Goal: Transaction & Acquisition: Obtain resource

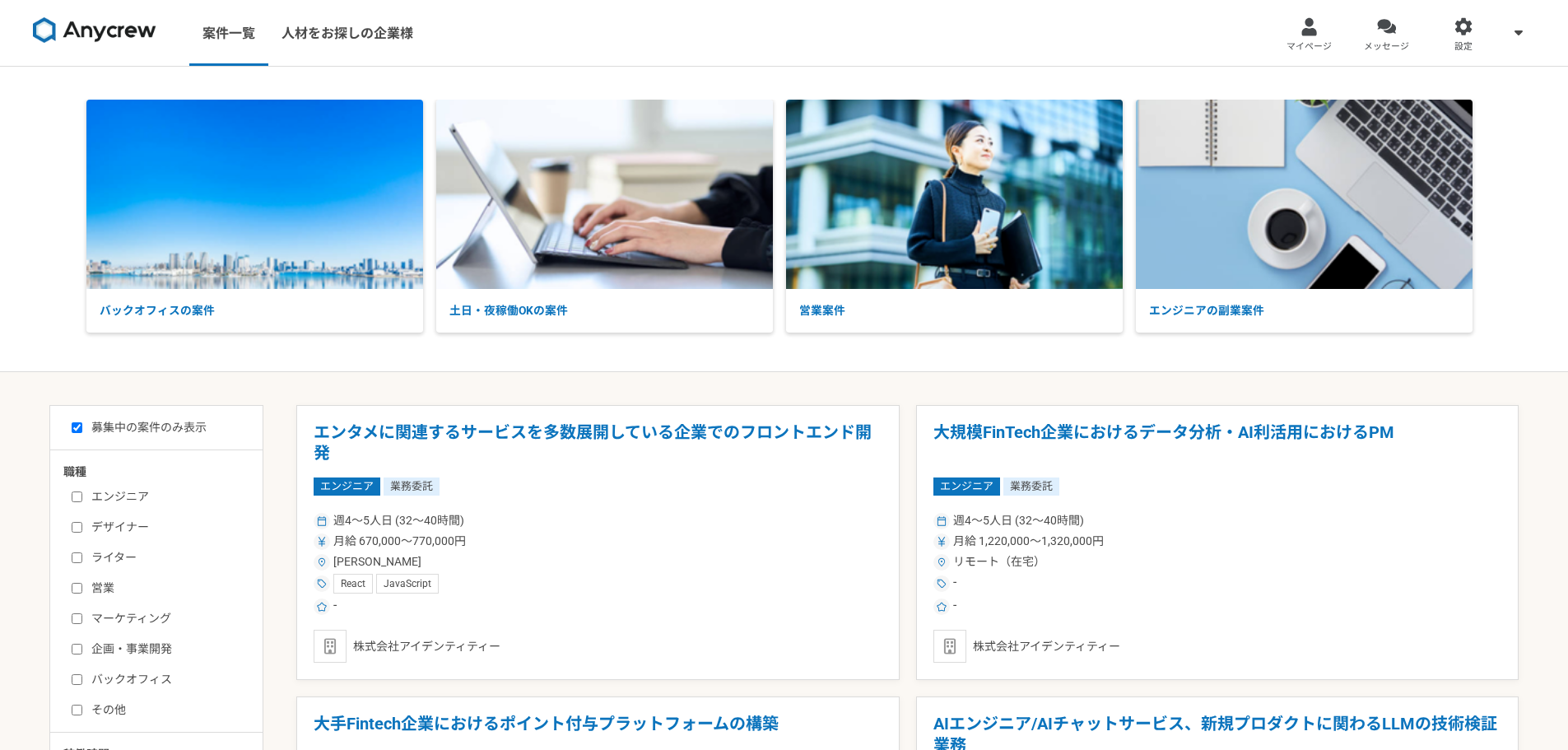
click at [81, 592] on input "営業" at bounding box center [76, 587] width 10 height 10
checkbox input "true"
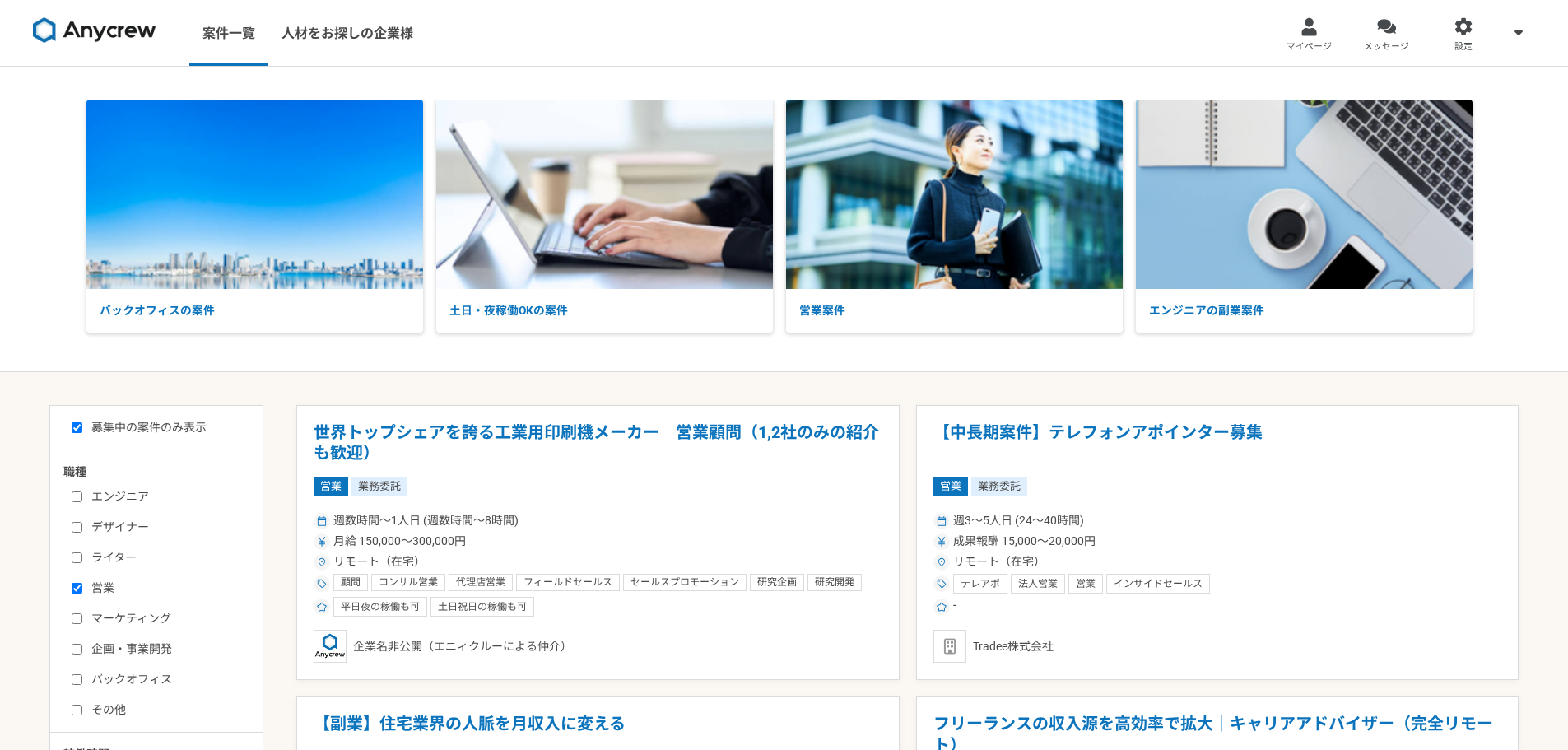
click at [81, 618] on input "マーケティング" at bounding box center [76, 618] width 10 height 10
checkbox input "true"
click at [79, 644] on input "企画・事業開発" at bounding box center [76, 648] width 10 height 10
checkbox input "true"
click at [81, 686] on label "バックオフィス" at bounding box center [166, 679] width 189 height 17
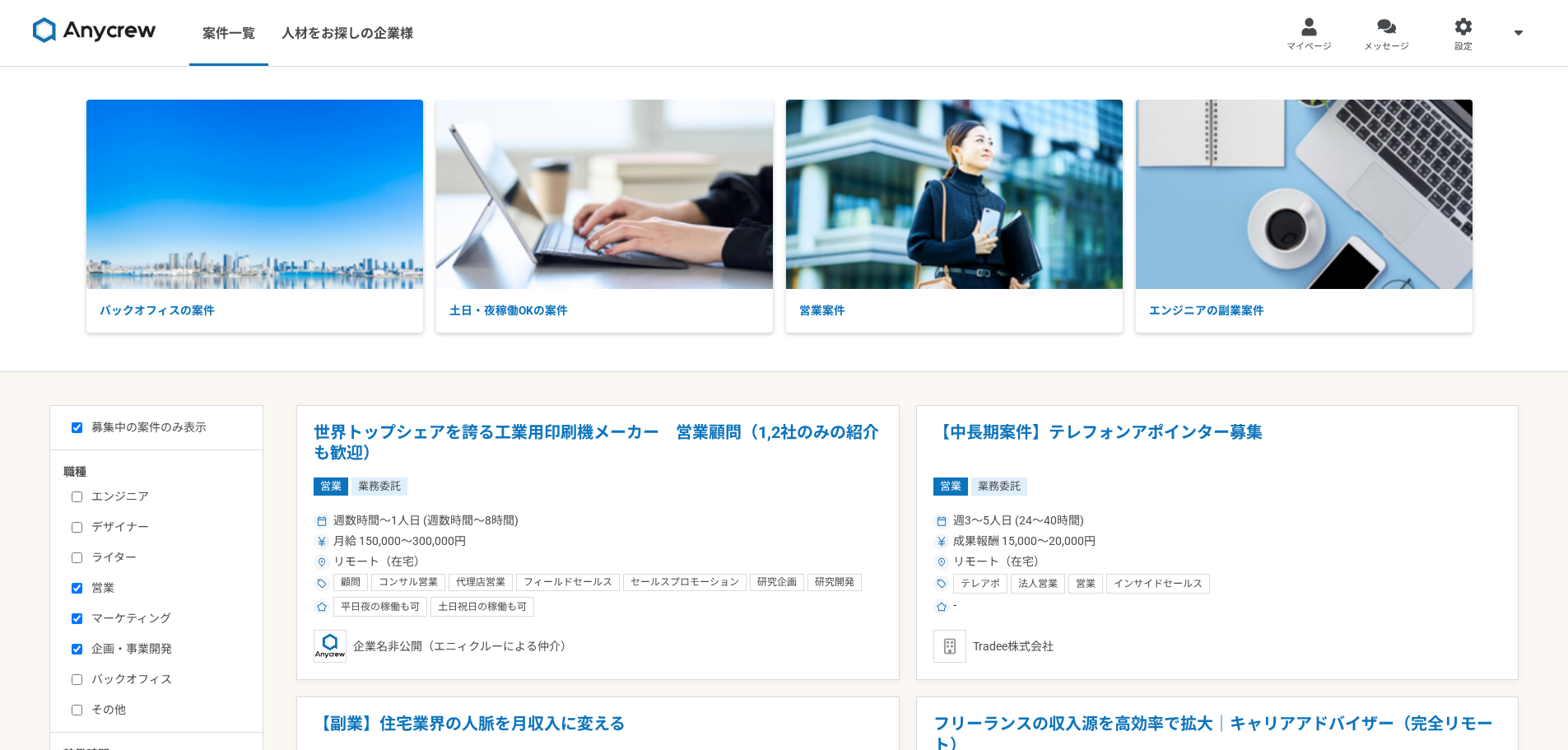
click at [81, 685] on input "バックオフィス" at bounding box center [76, 678] width 10 height 10
checkbox input "true"
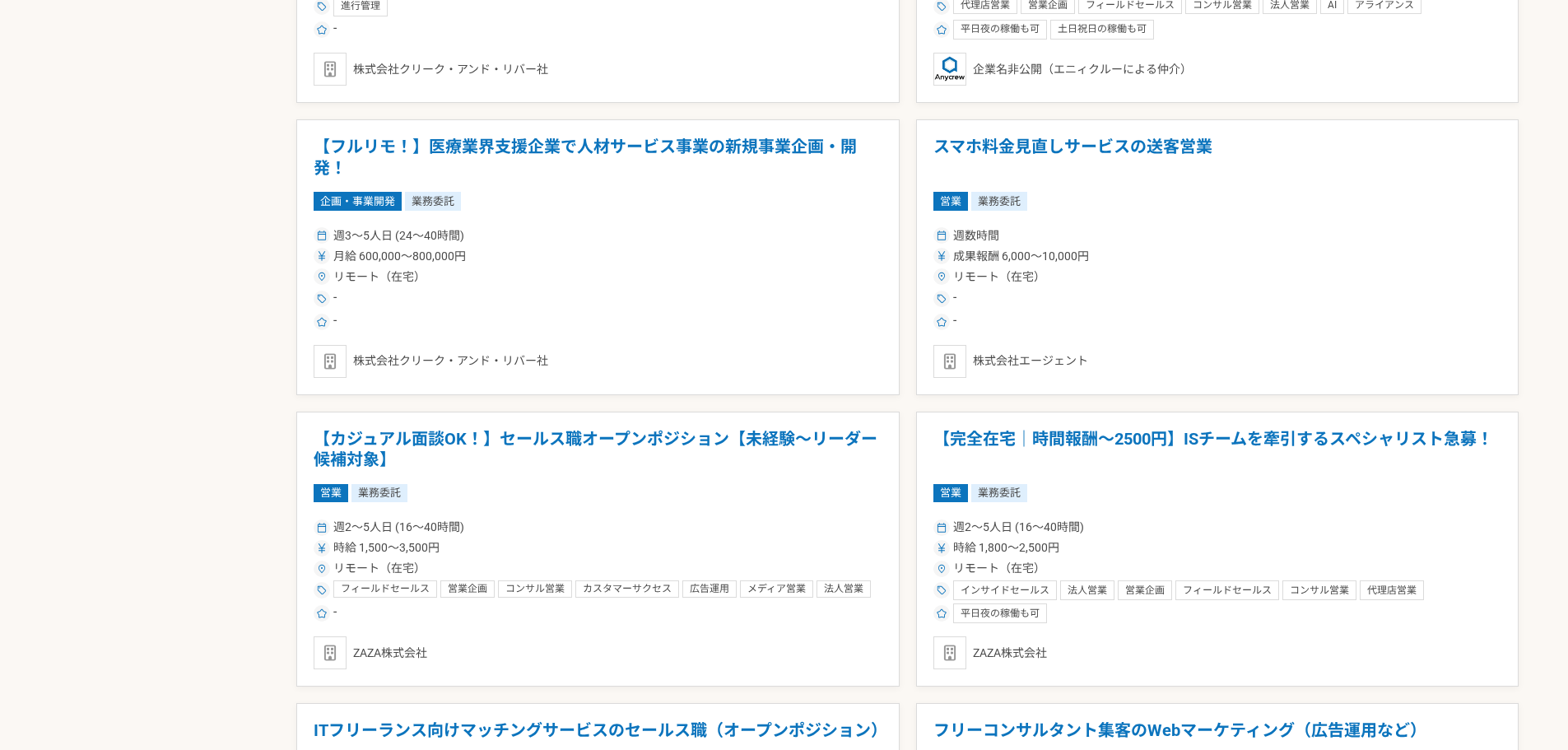
scroll to position [1481, 0]
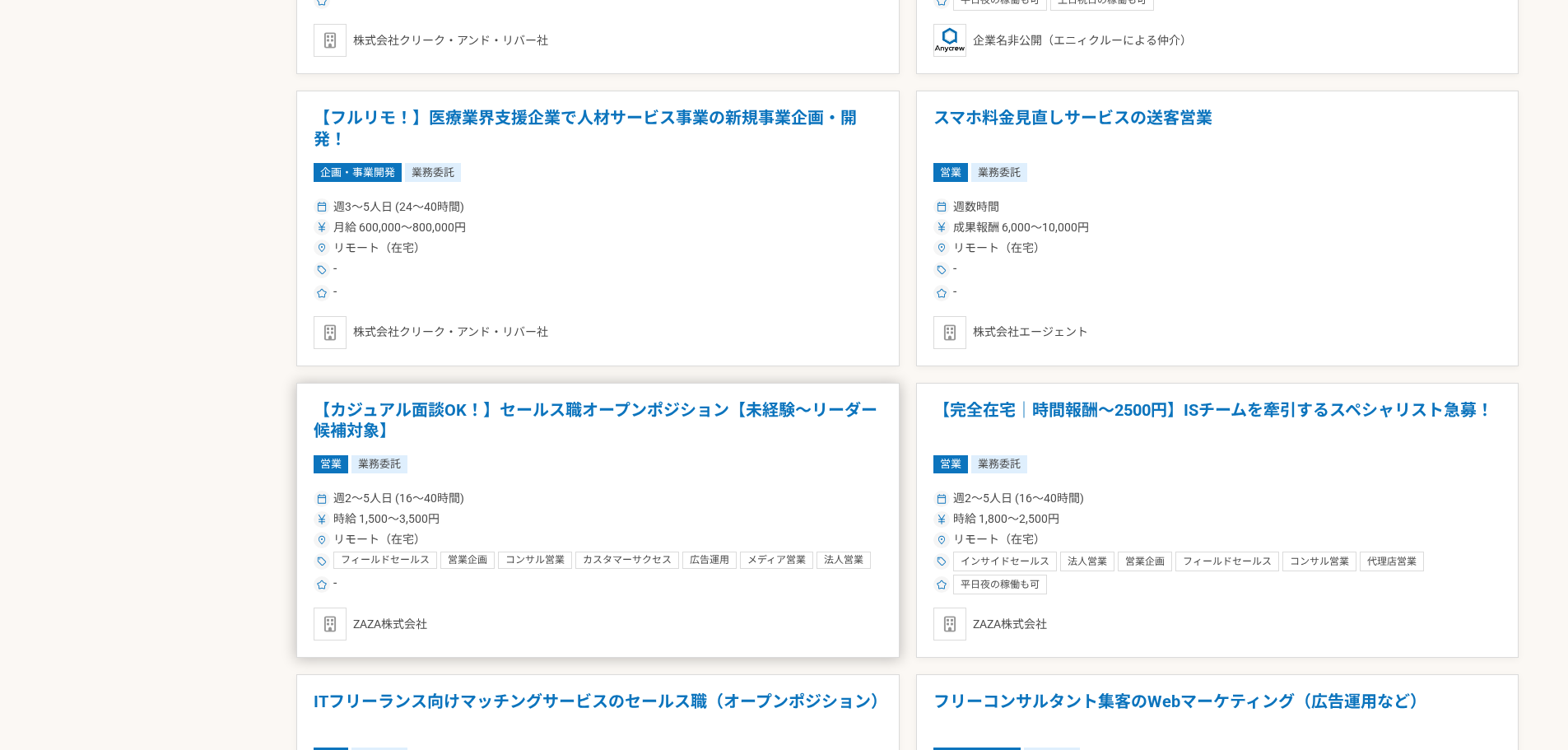
click at [478, 416] on h1 "【カジュアル面談OK！】セールス職オープンポジション【未経験〜リーダー候補対象】" at bounding box center [598, 420] width 569 height 42
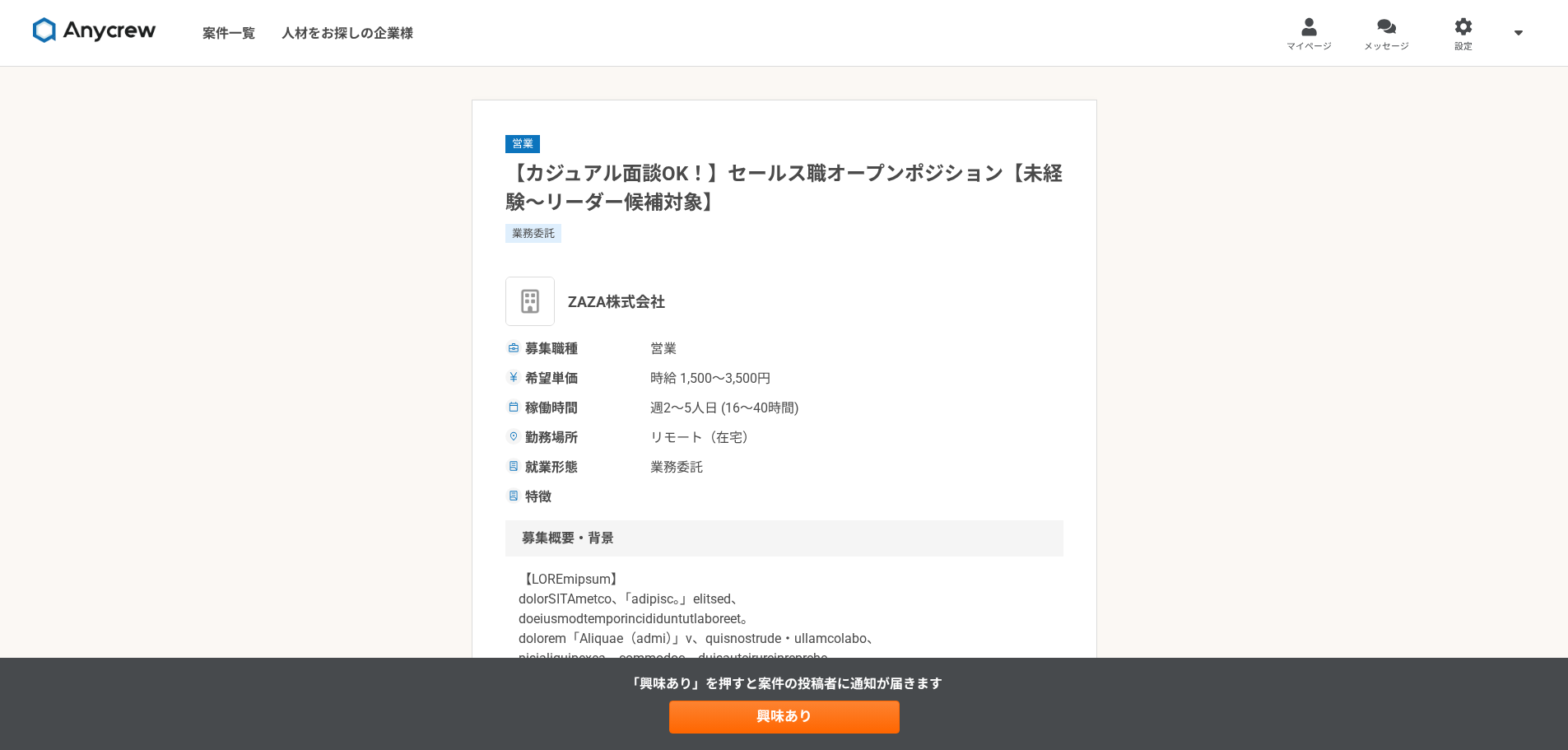
drag, startPoint x: 488, startPoint y: 355, endPoint x: 437, endPoint y: 358, distance: 51.1
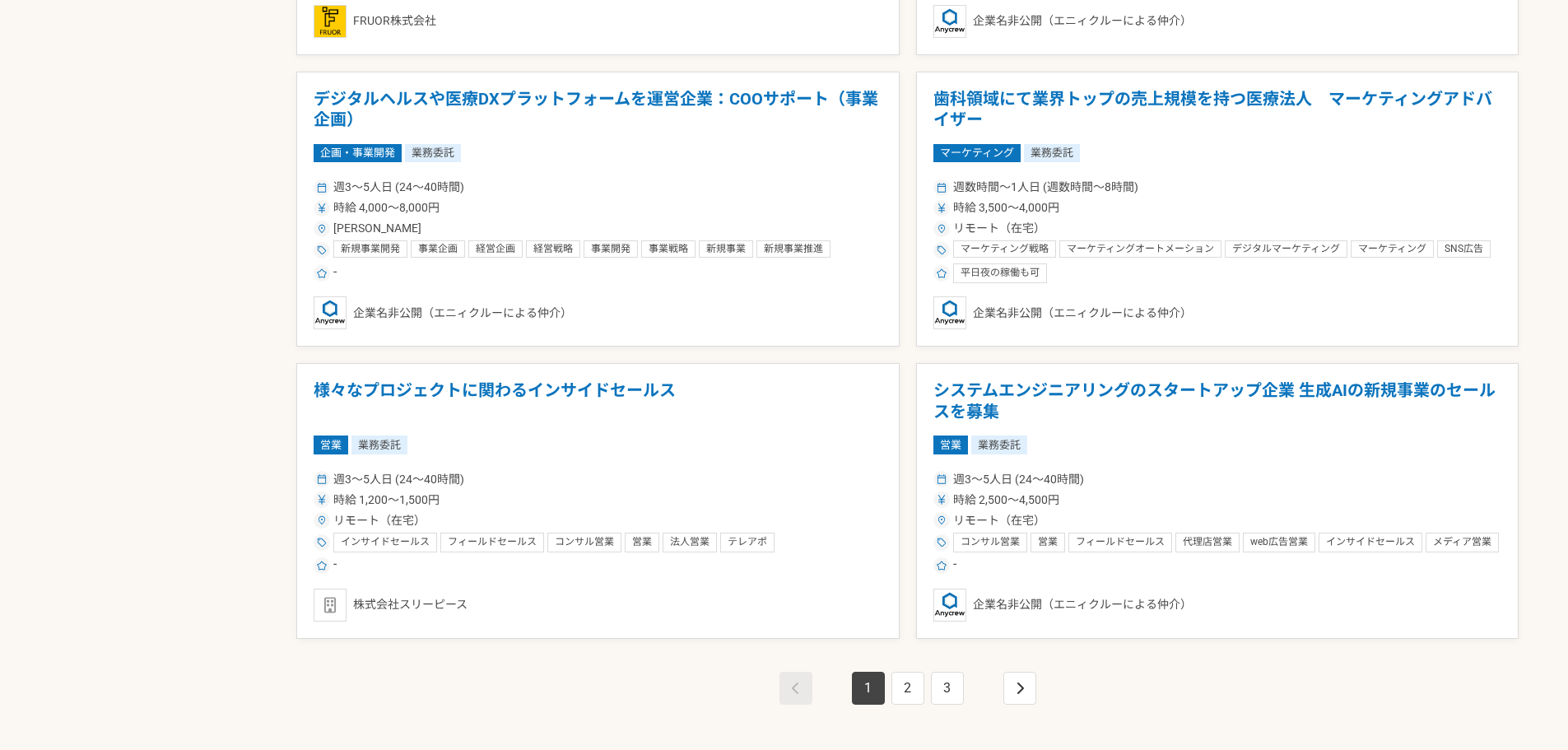
scroll to position [2798, 0]
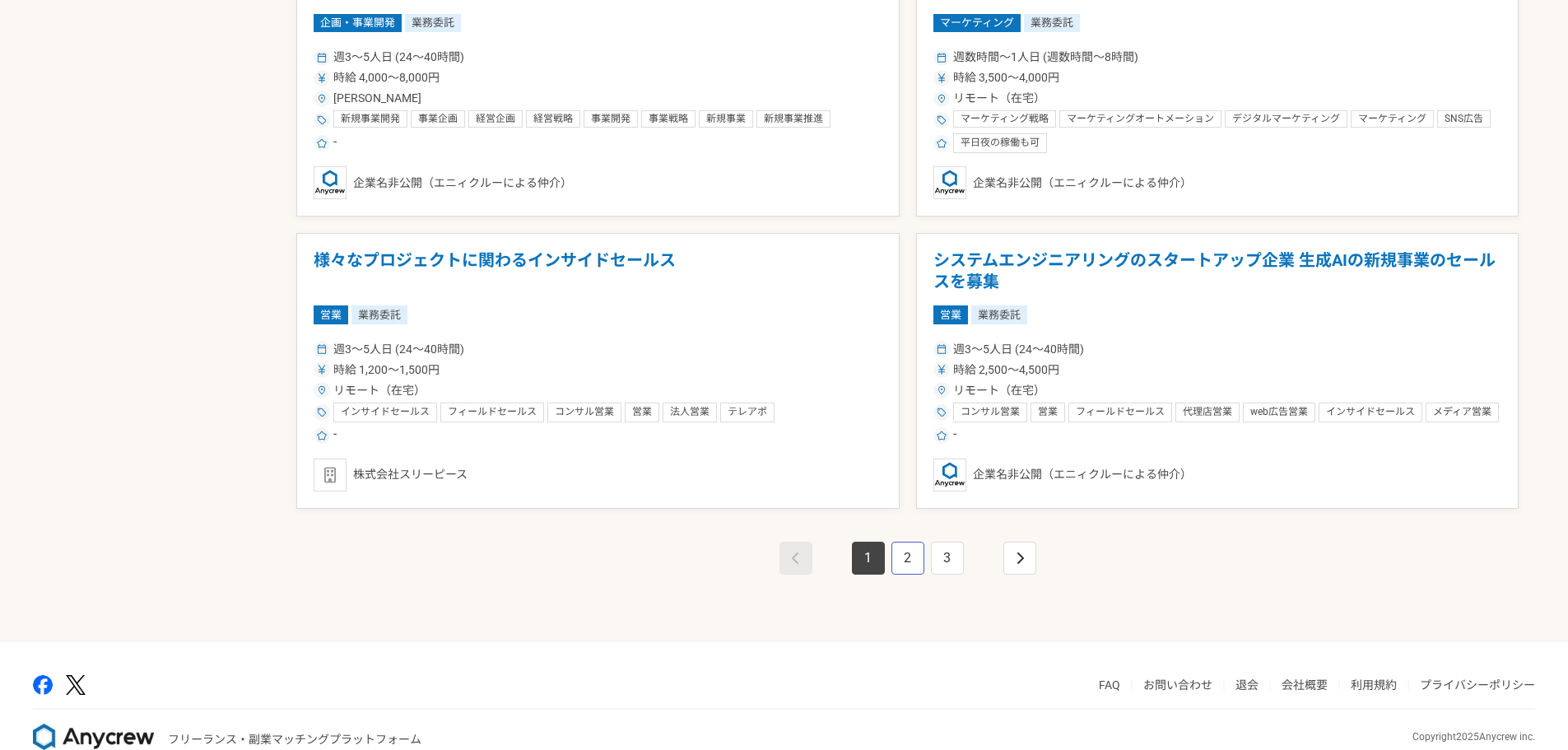
click at [898, 558] on link "2" at bounding box center [907, 558] width 33 height 33
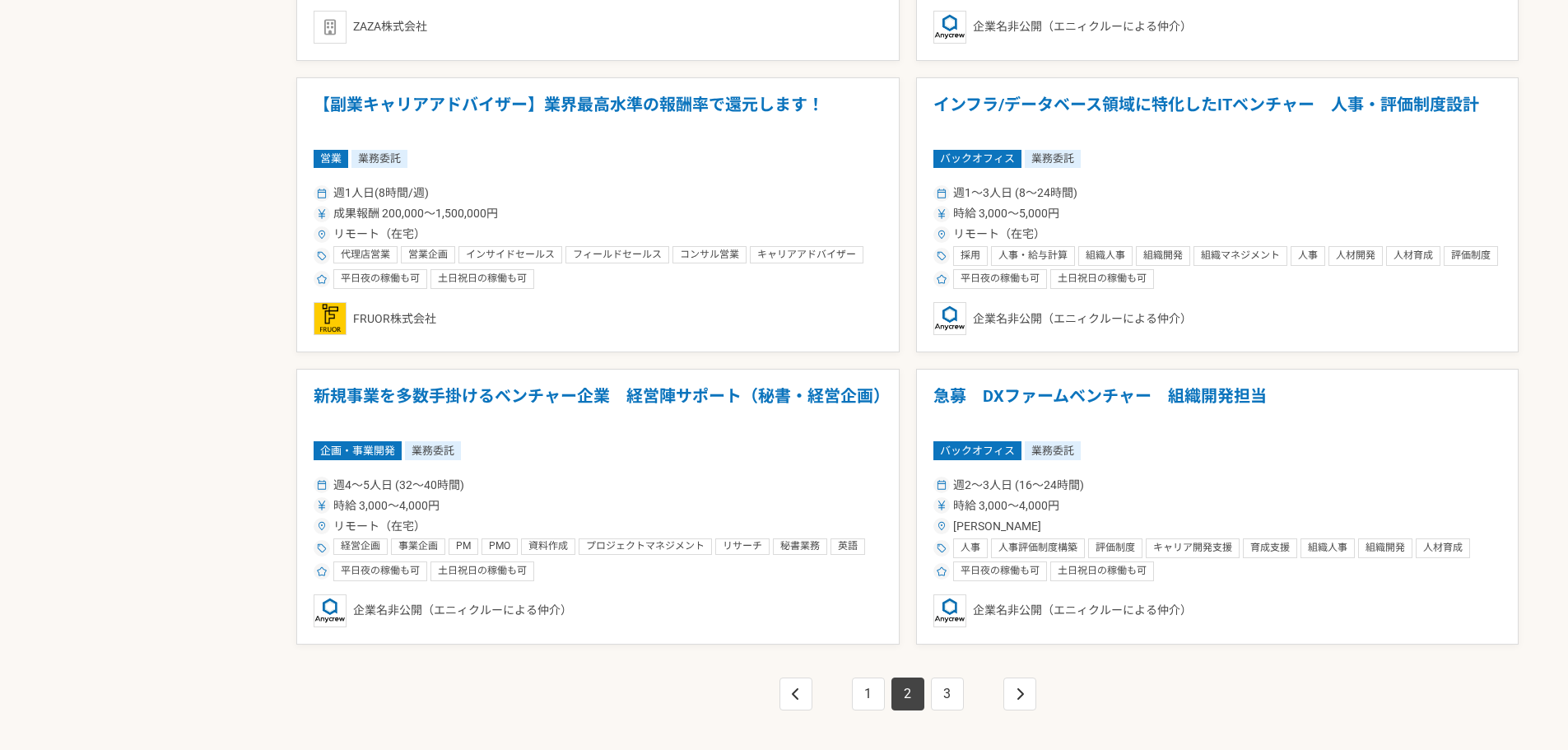
scroll to position [2831, 0]
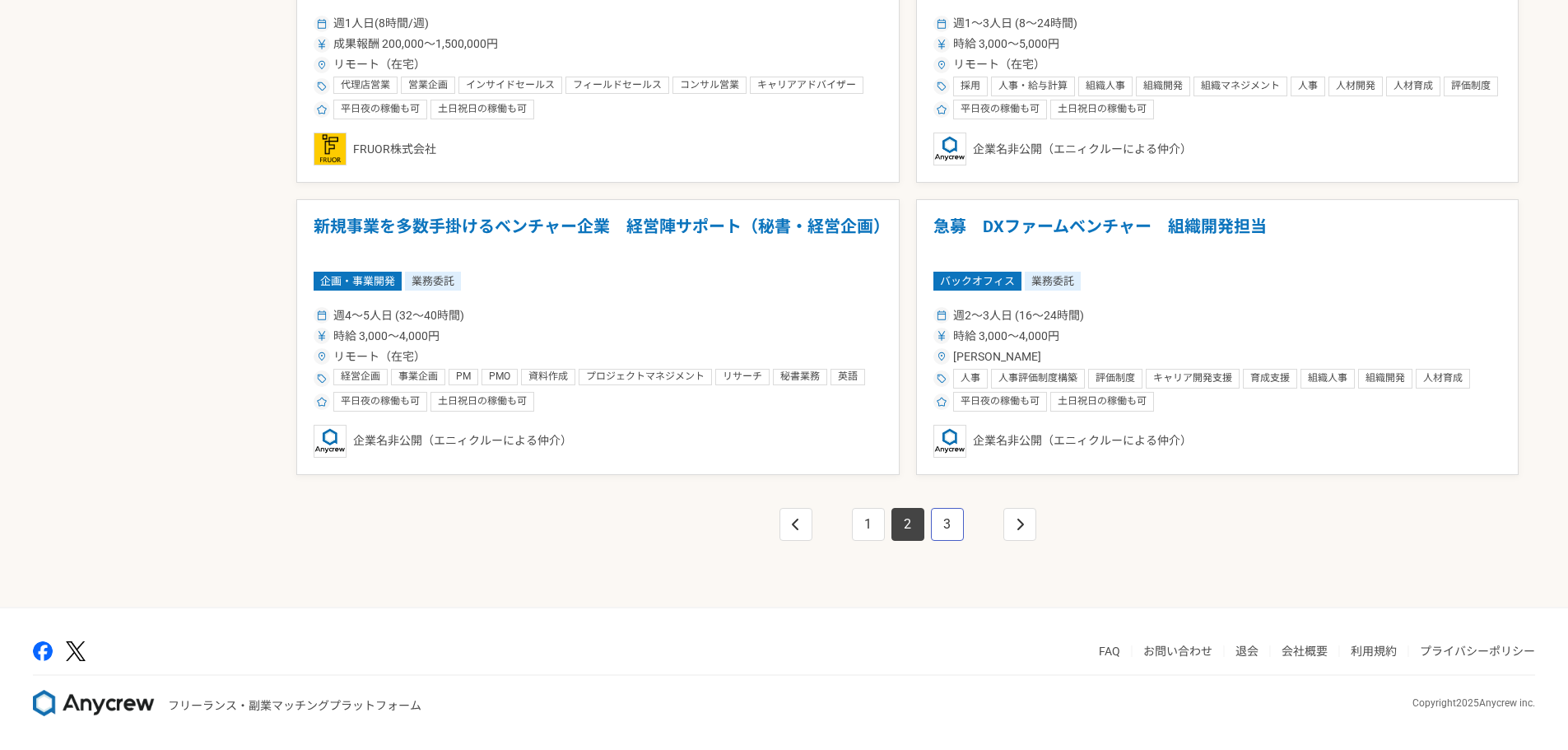
click at [956, 523] on link "3" at bounding box center [947, 524] width 33 height 33
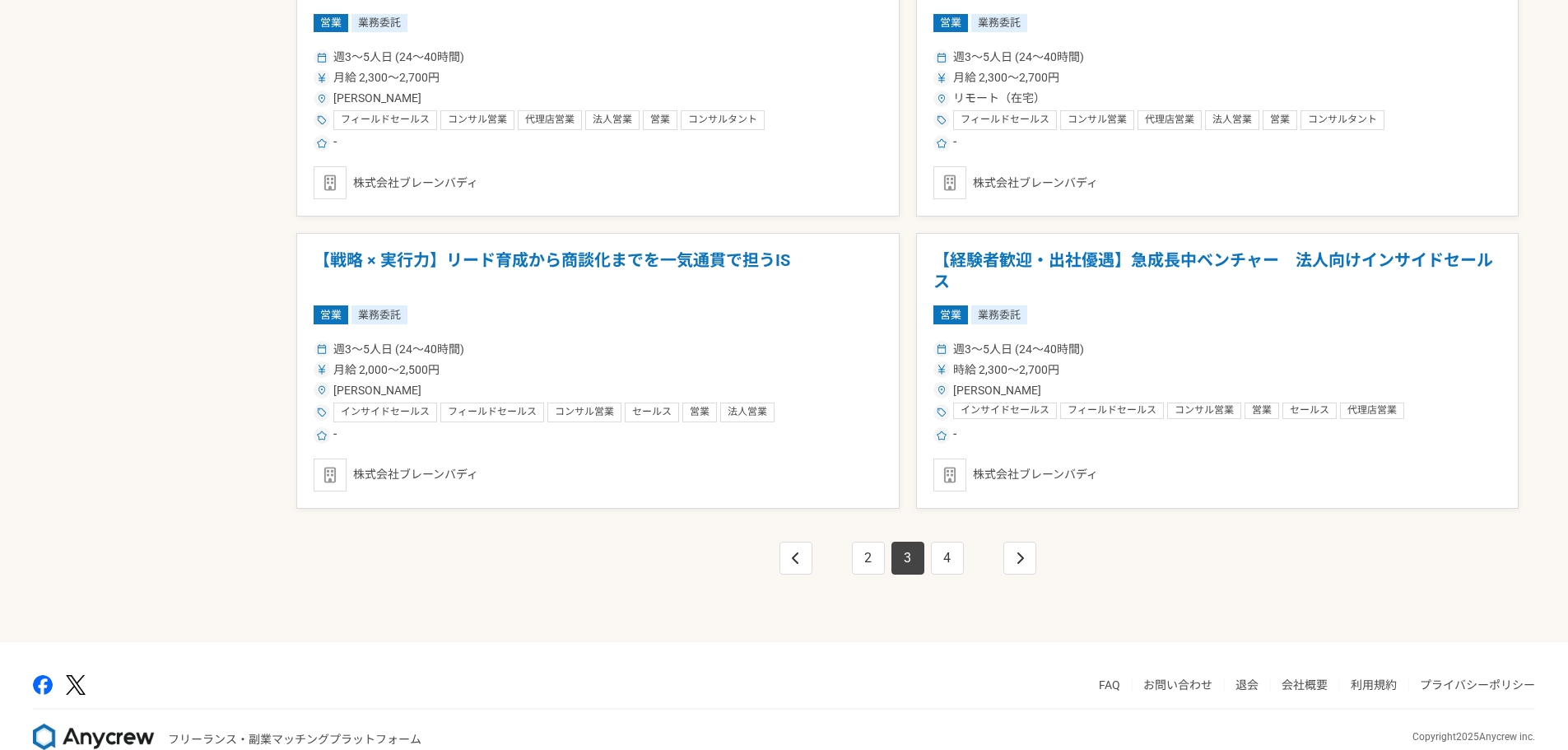
scroll to position [2831, 0]
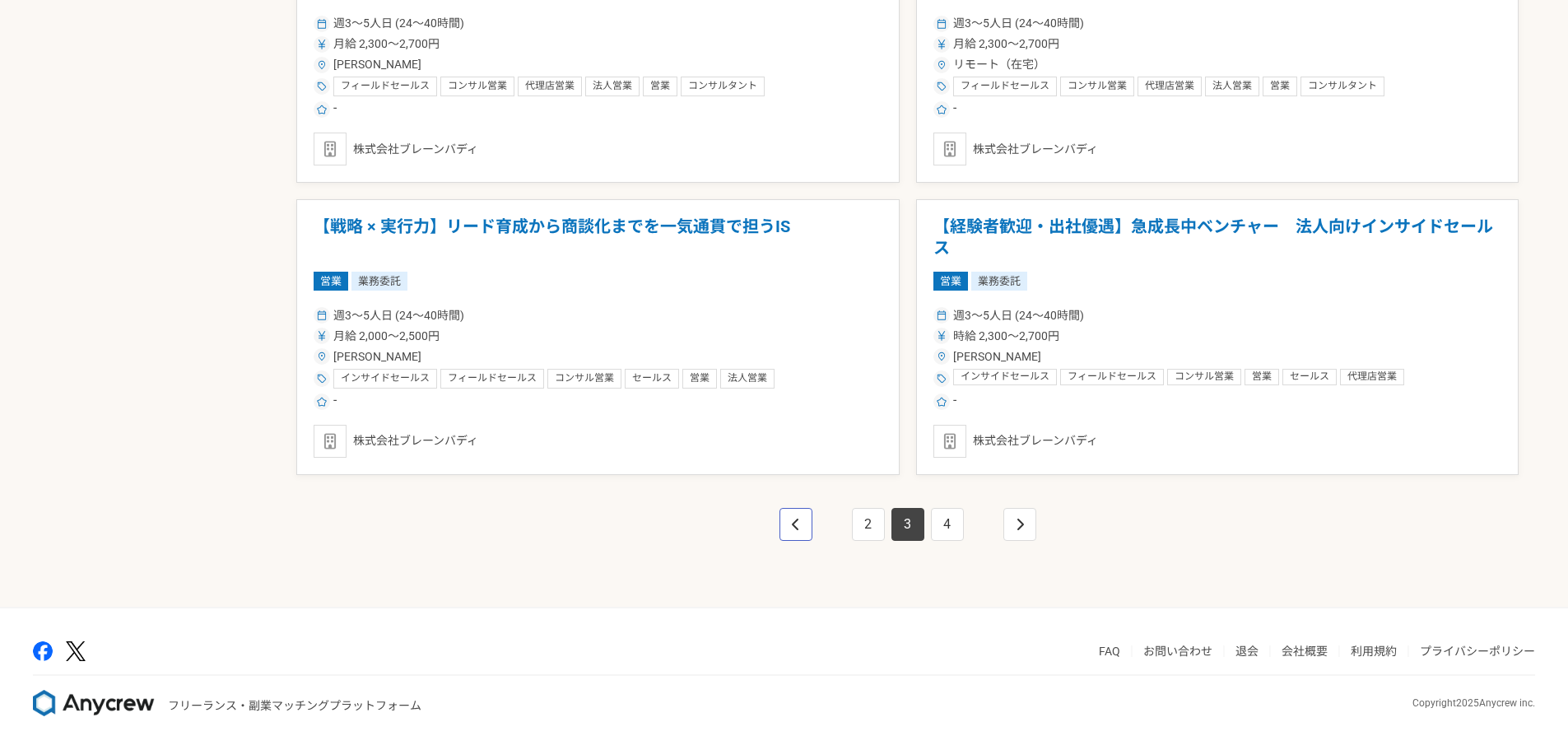
click at [799, 522] on icon "pagination" at bounding box center [795, 524] width 8 height 13
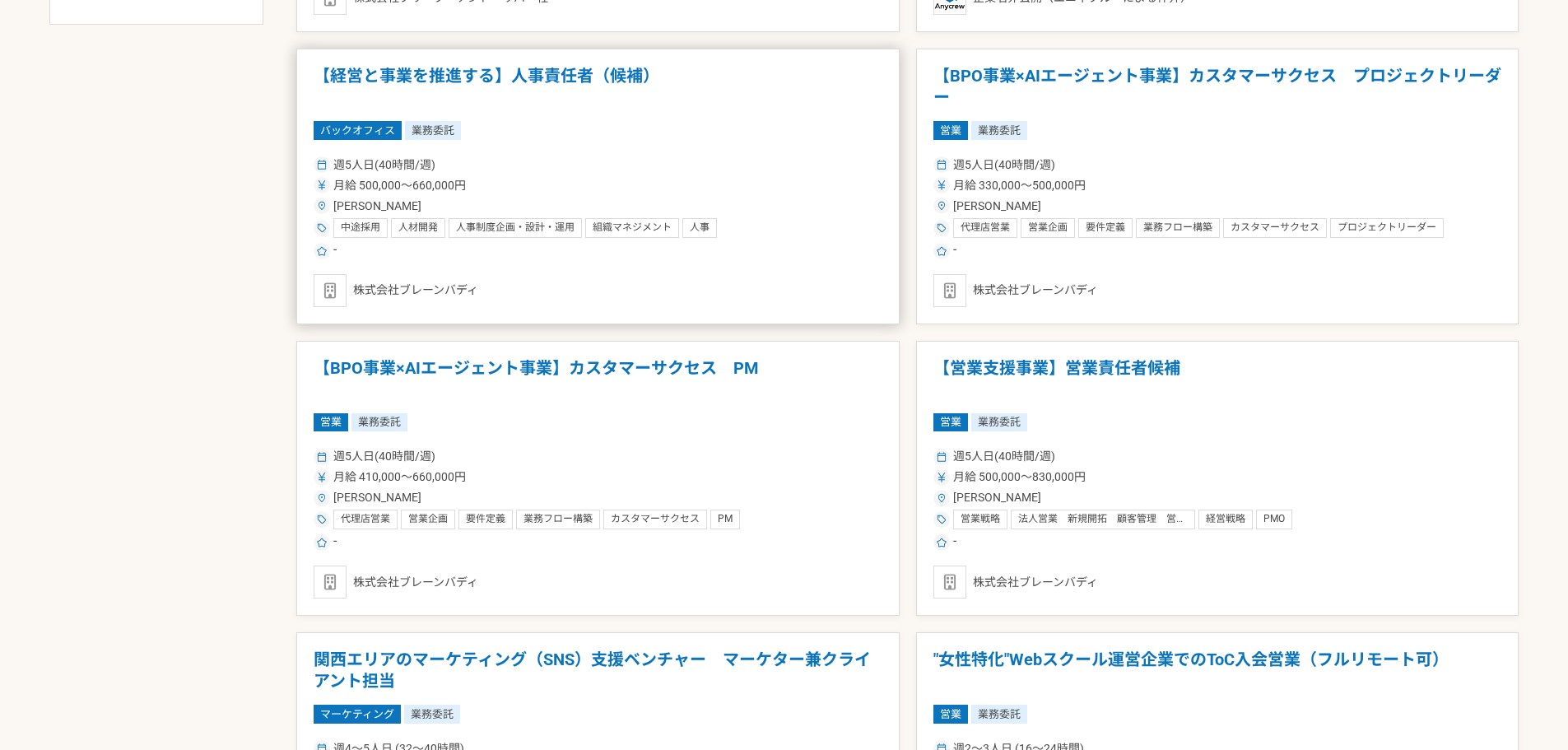
scroll to position [939, 0]
click at [1020, 360] on h1 "【営業支援事業】営業責任者候補" at bounding box center [1217, 380] width 569 height 42
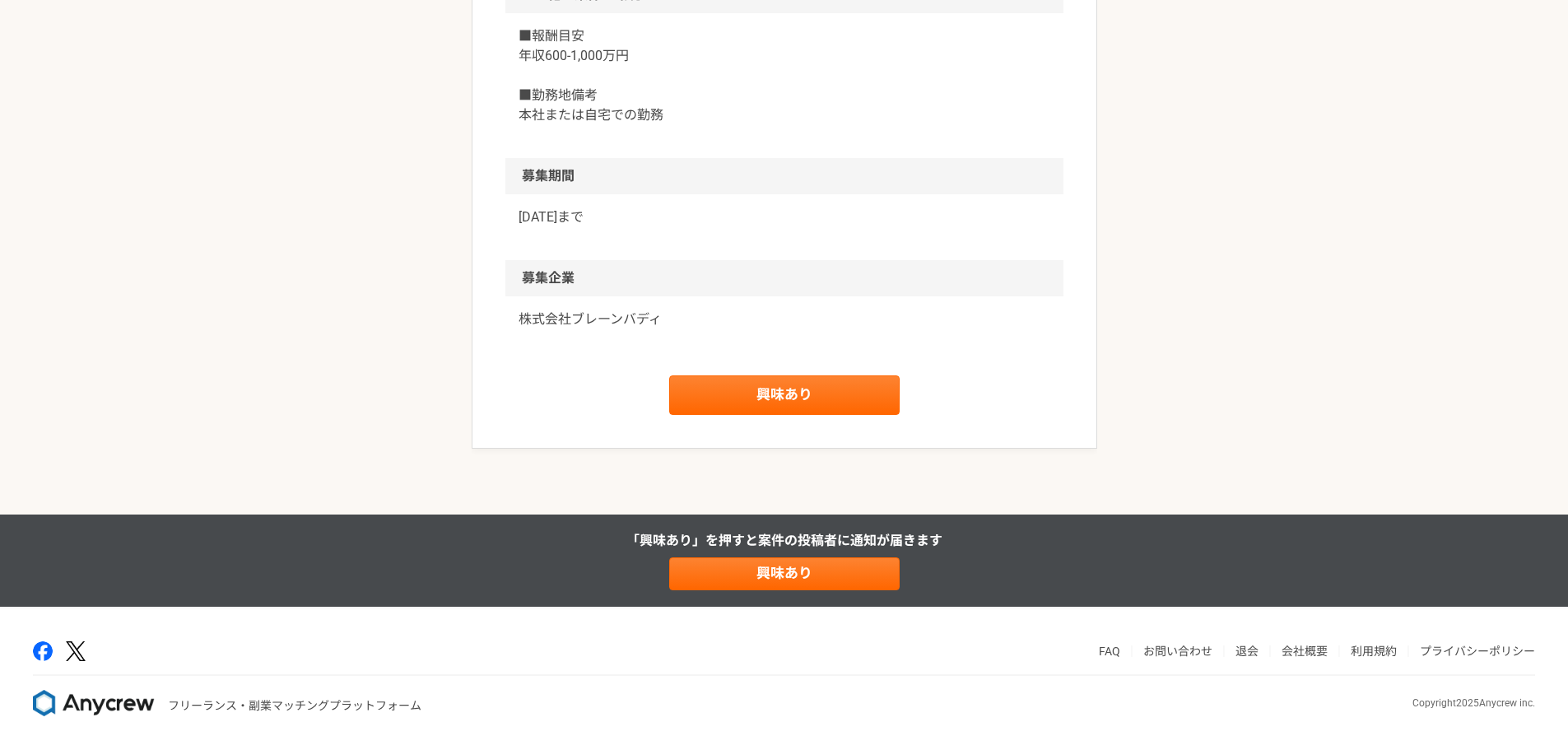
scroll to position [1898, 0]
click at [621, 329] on p "株式会社ブレーンバディ" at bounding box center [784, 318] width 531 height 20
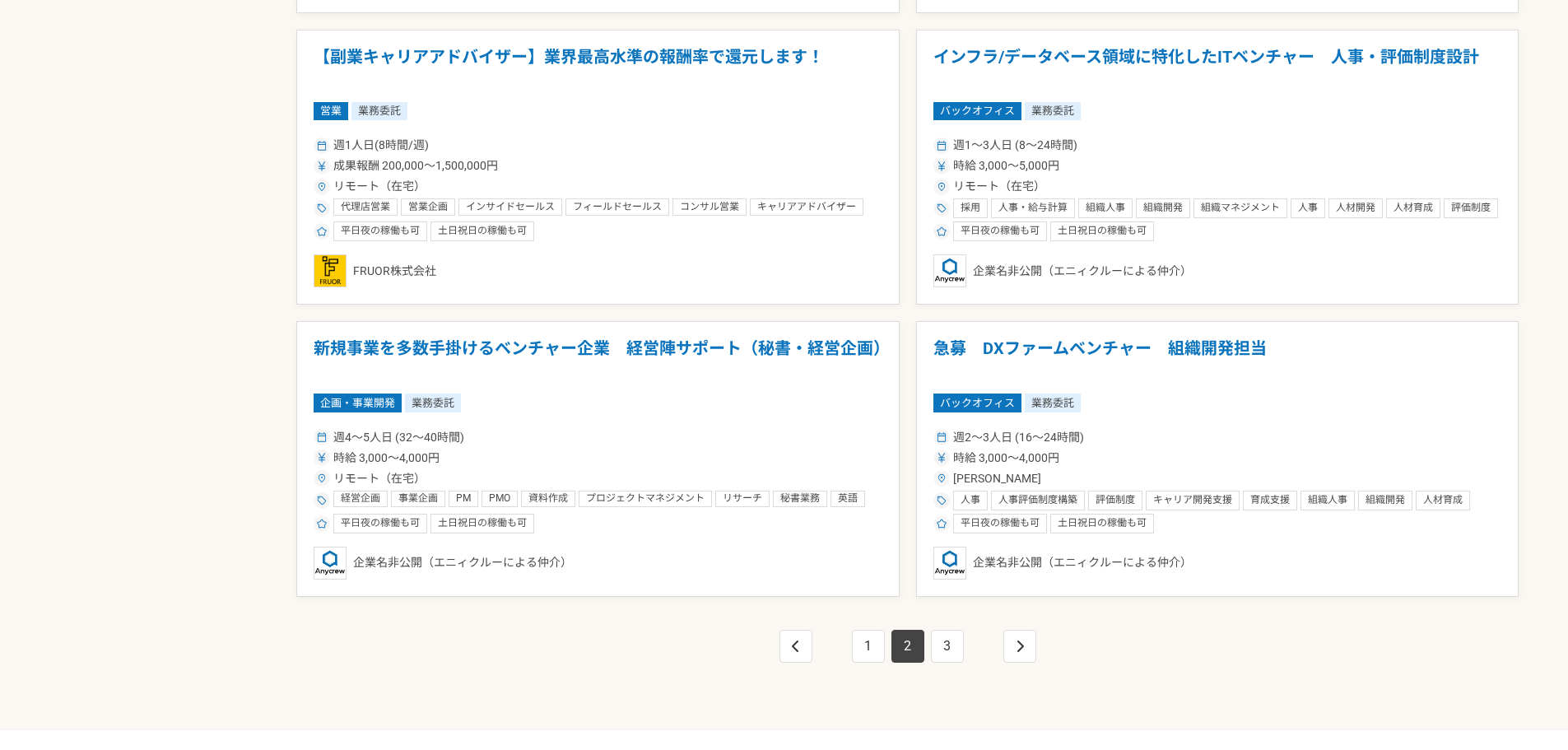
scroll to position [2715, 0]
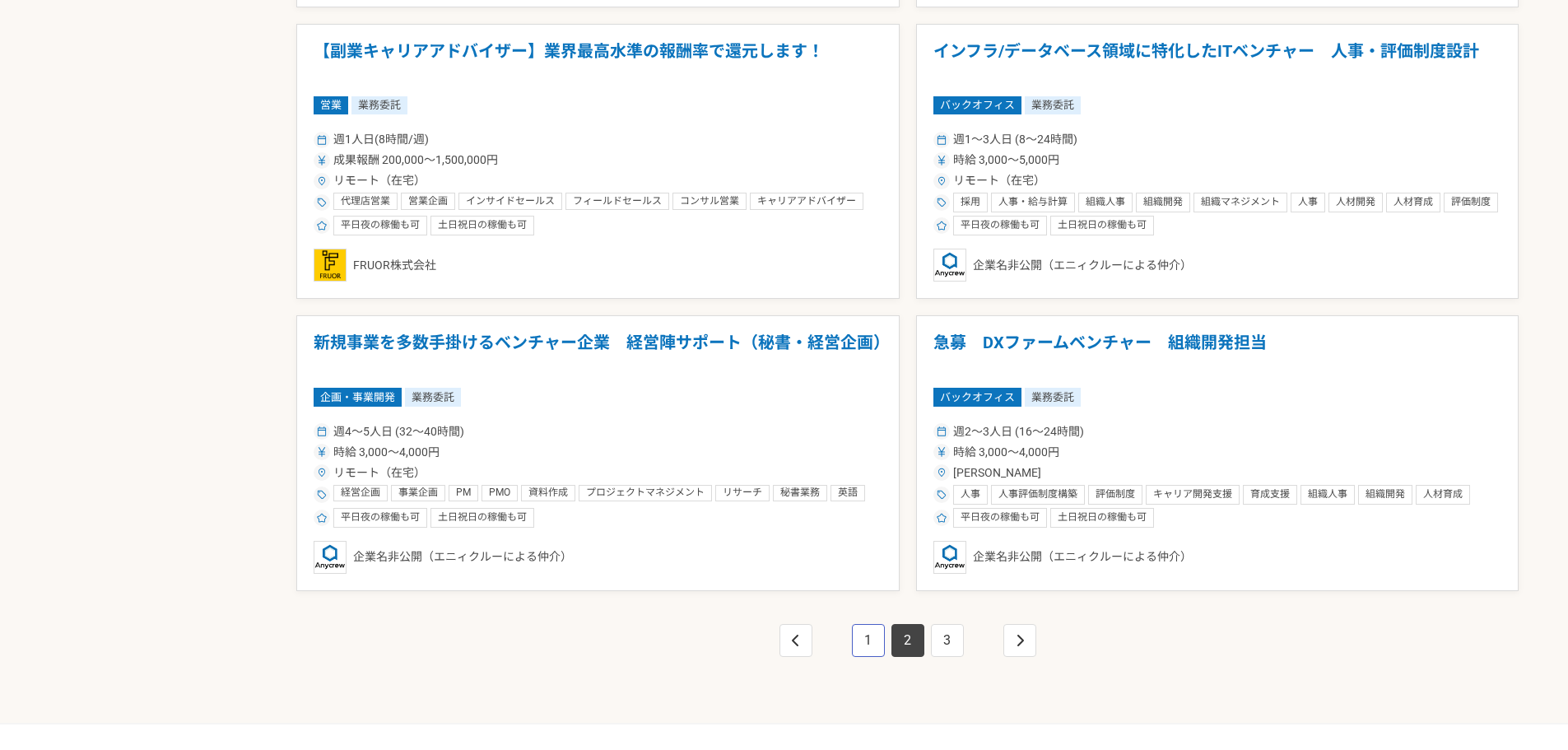
click at [861, 626] on link "1" at bounding box center [868, 640] width 33 height 33
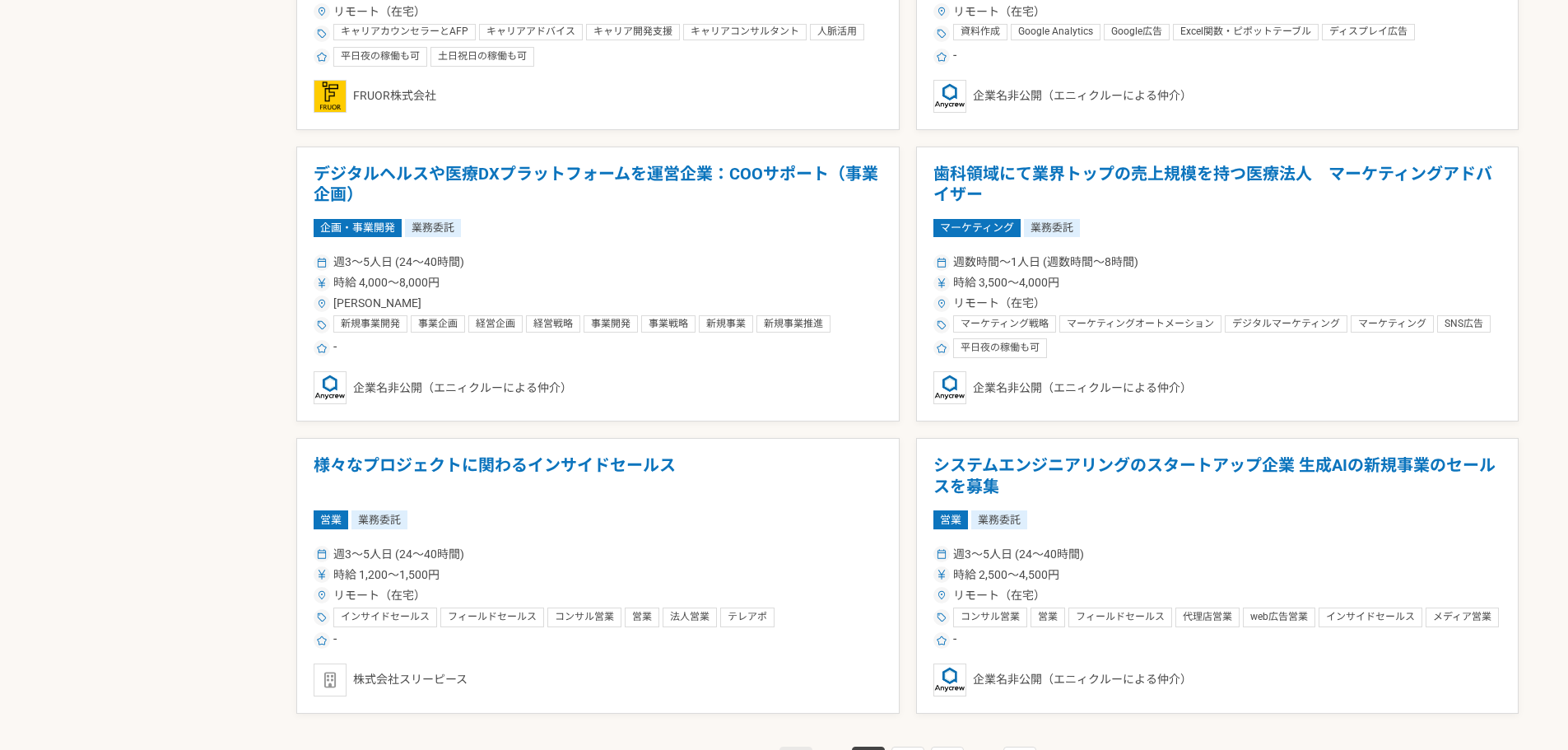
scroll to position [2798, 0]
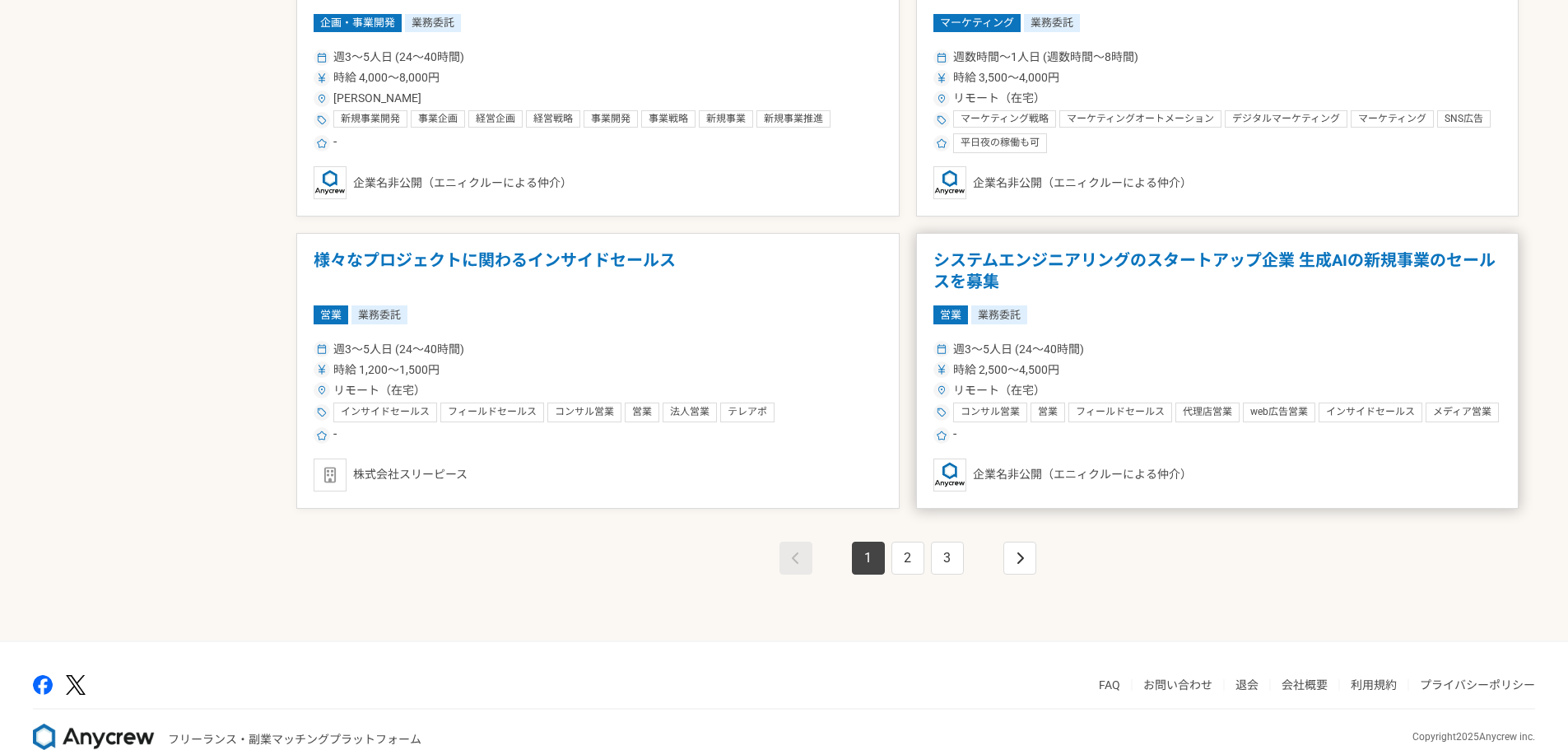
click at [1087, 266] on h1 "システムエンジニアリングのスタートアップ企業 生成AIの新規事業のセールスを募集" at bounding box center [1217, 271] width 569 height 42
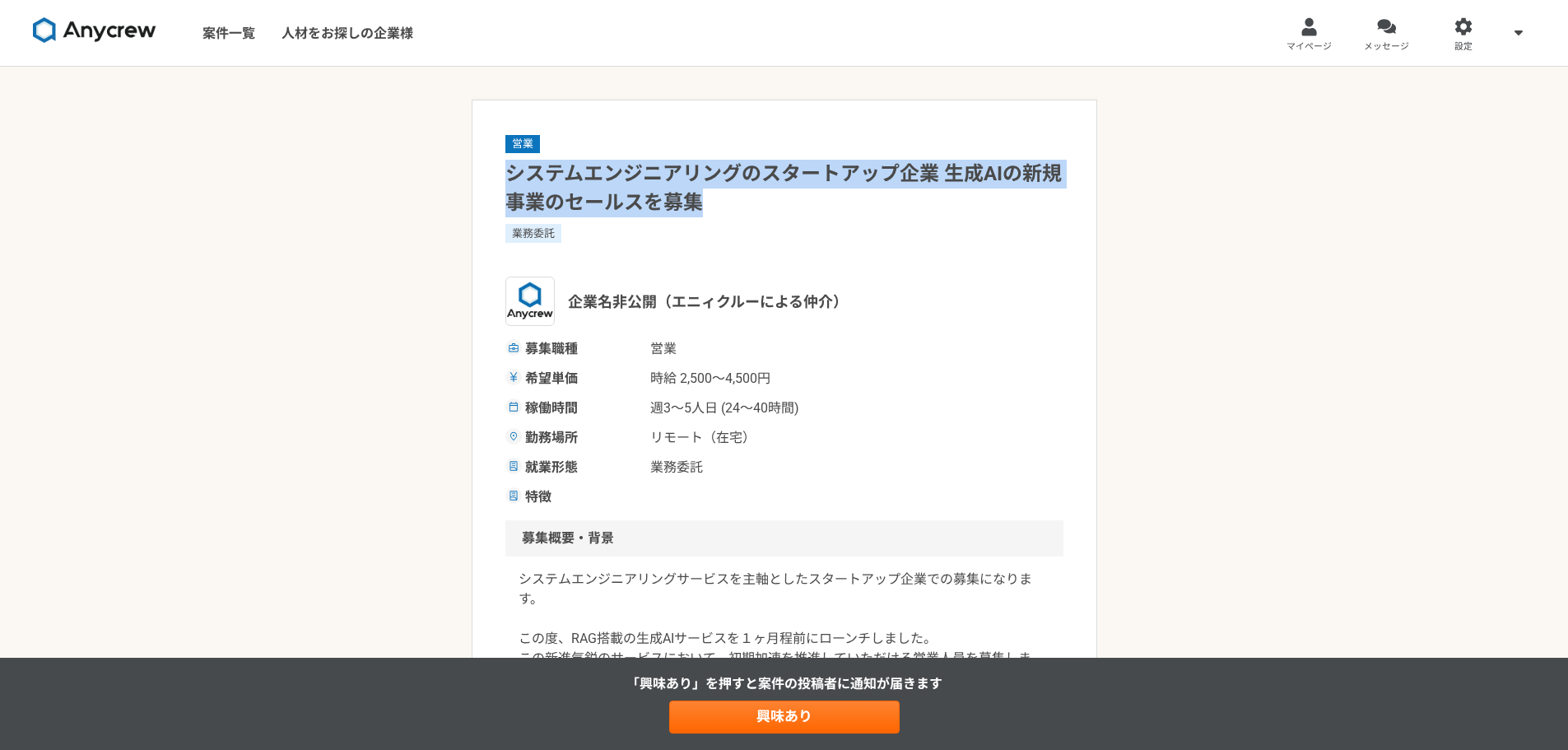
drag, startPoint x: 510, startPoint y: 169, endPoint x: 728, endPoint y: 194, distance: 219.4
click at [728, 194] on h1 "システムエンジニアリングのスタートアップ企業 生成AIの新規事業のセールスを募集" at bounding box center [784, 188] width 558 height 57
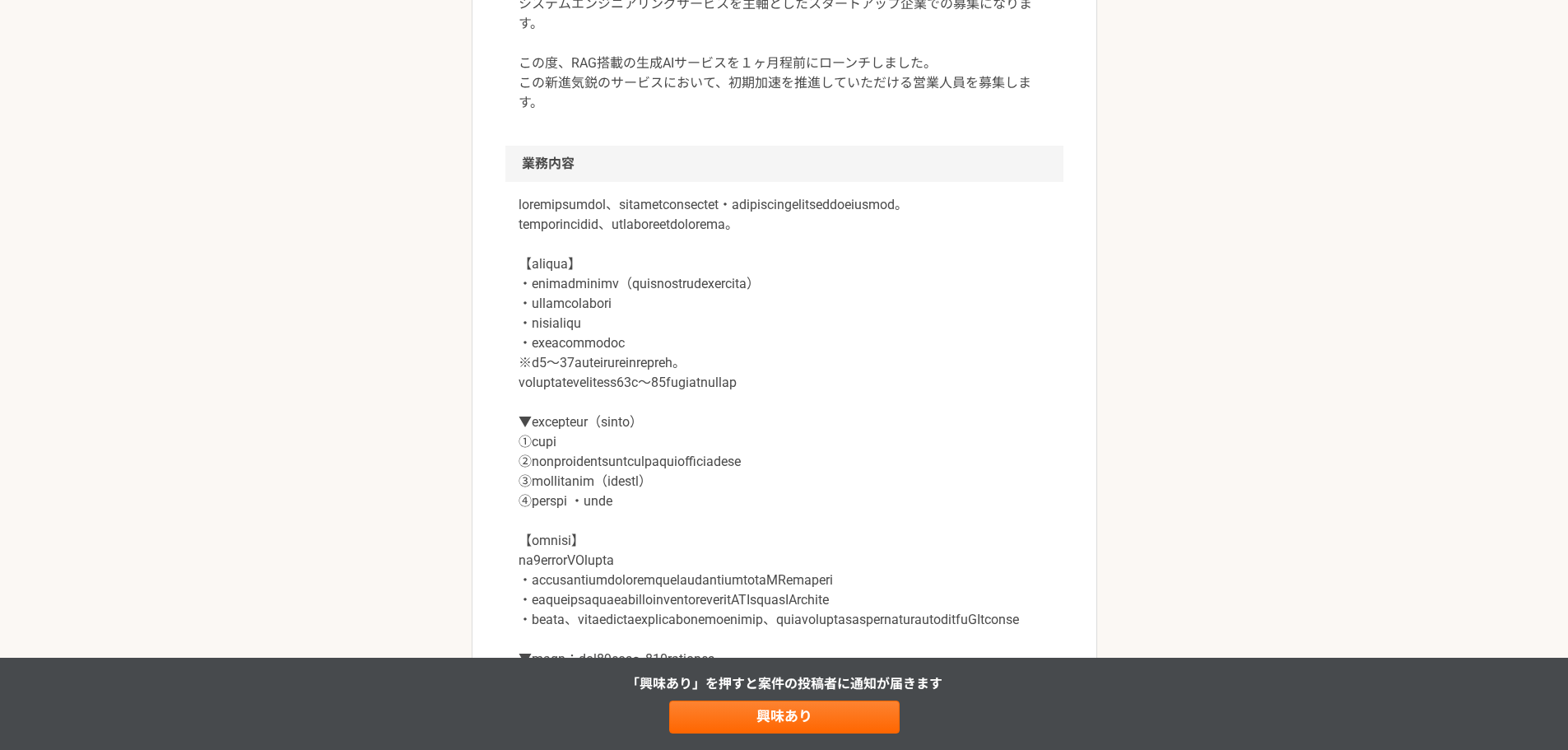
scroll to position [576, 0]
drag, startPoint x: 683, startPoint y: 377, endPoint x: 759, endPoint y: 377, distance: 76.0
click at [759, 377] on p at bounding box center [784, 450] width 531 height 514
click at [449, 237] on div "営業 システムエンジニアリングのスタートアップ企業 生成AIの新規事業のセールスを募集 業務委託 企業名非公開（エニィクルーによる仲介） 募集職種 営業 希望…" at bounding box center [784, 656] width 1568 height 2331
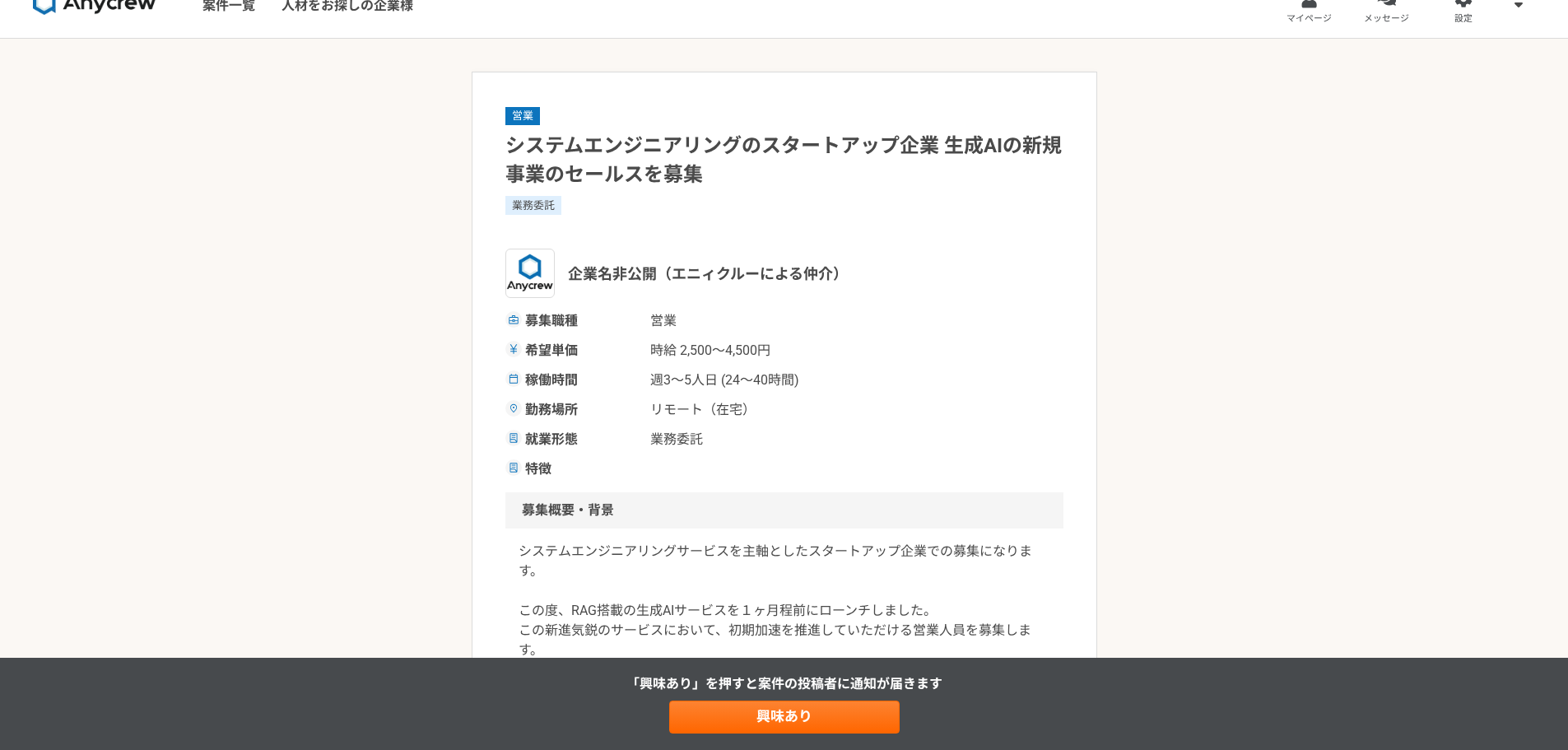
scroll to position [0, 0]
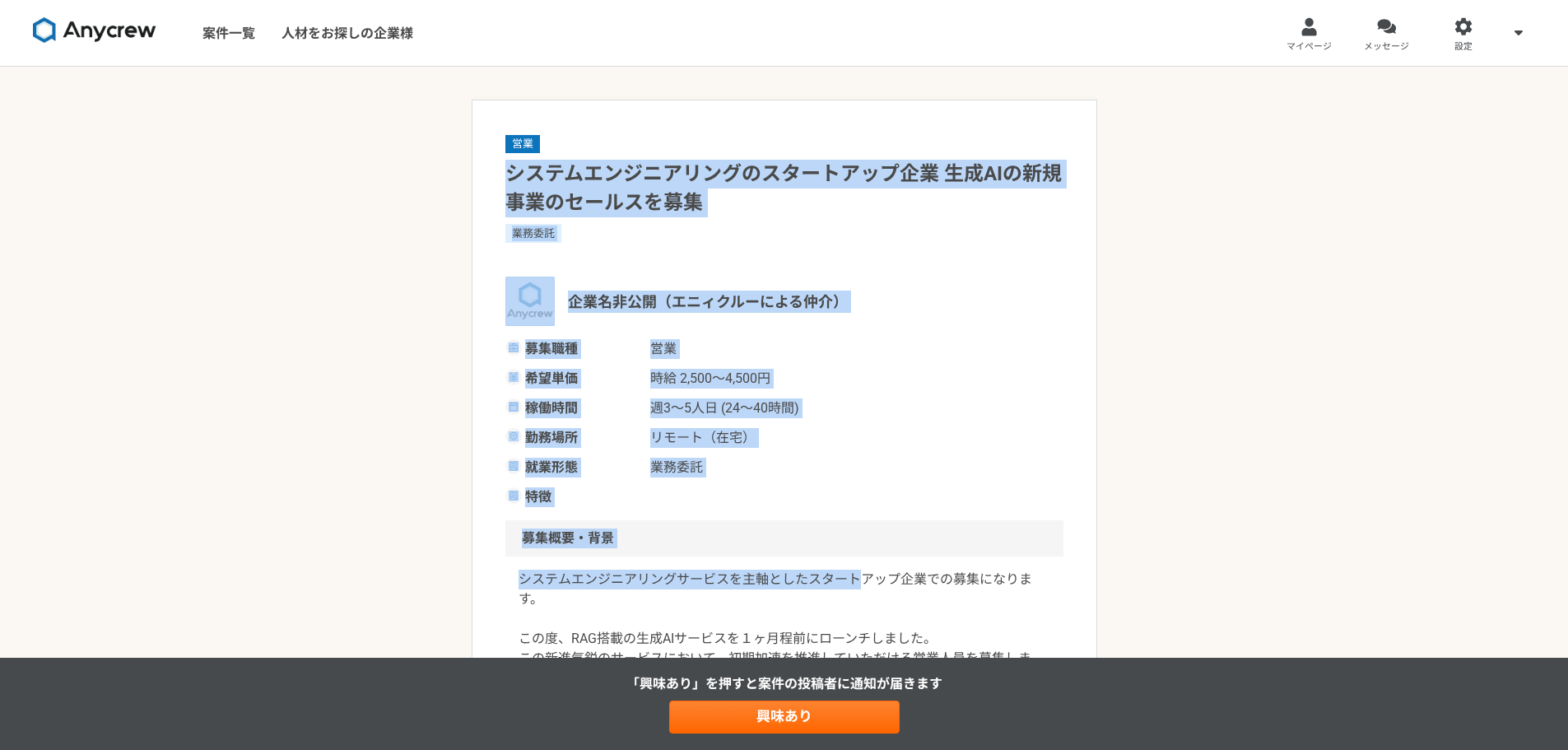
drag, startPoint x: 514, startPoint y: 174, endPoint x: 833, endPoint y: 495, distance: 452.6
click at [832, 485] on div "募集職種 営業 希望単価 時給 2,500〜4,500円 稼働時間 週3〜5人日 (24〜40時間) 勤務場所 リモート（在宅） 就業形態 業務委託 特徴" at bounding box center [784, 423] width 558 height 168
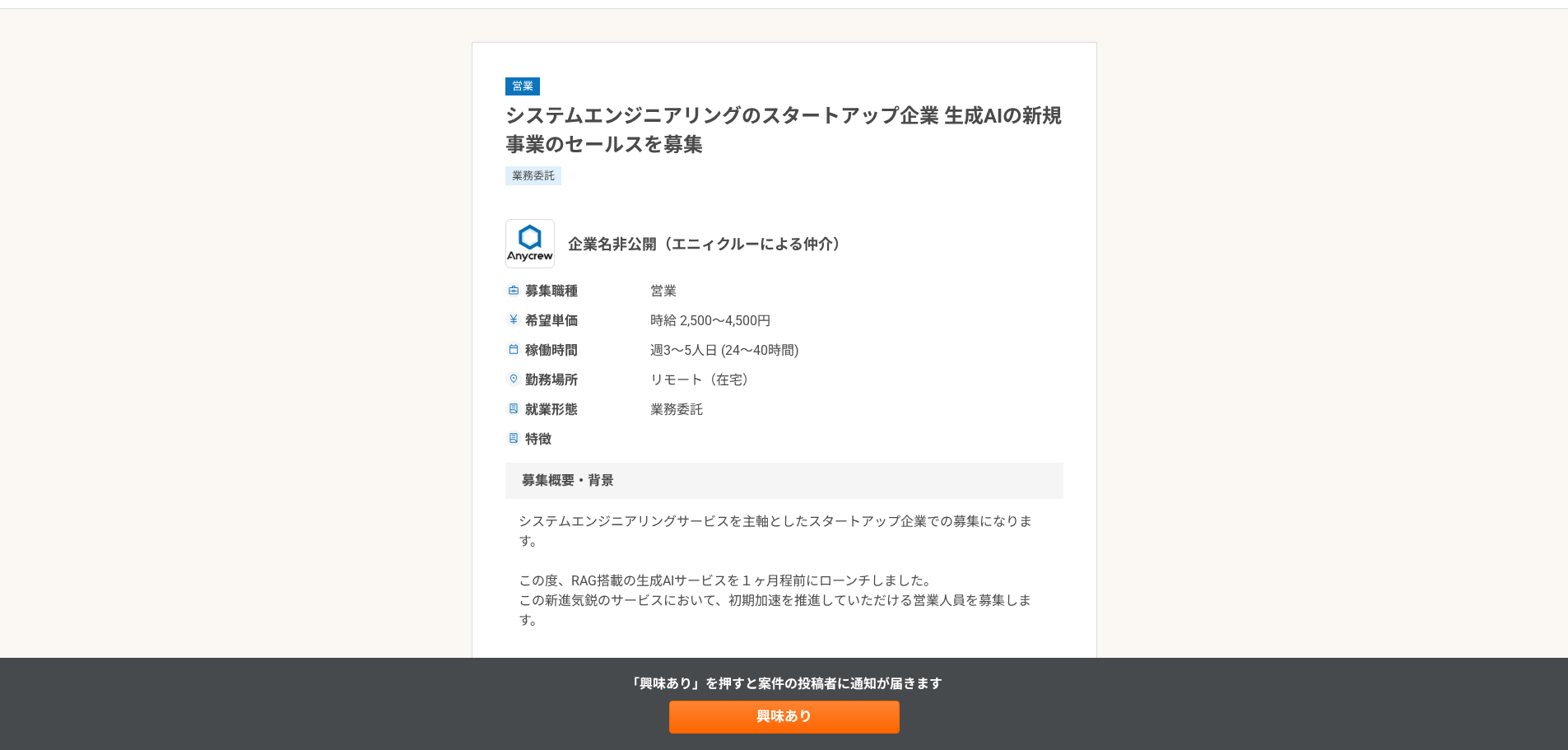
scroll to position [82, 0]
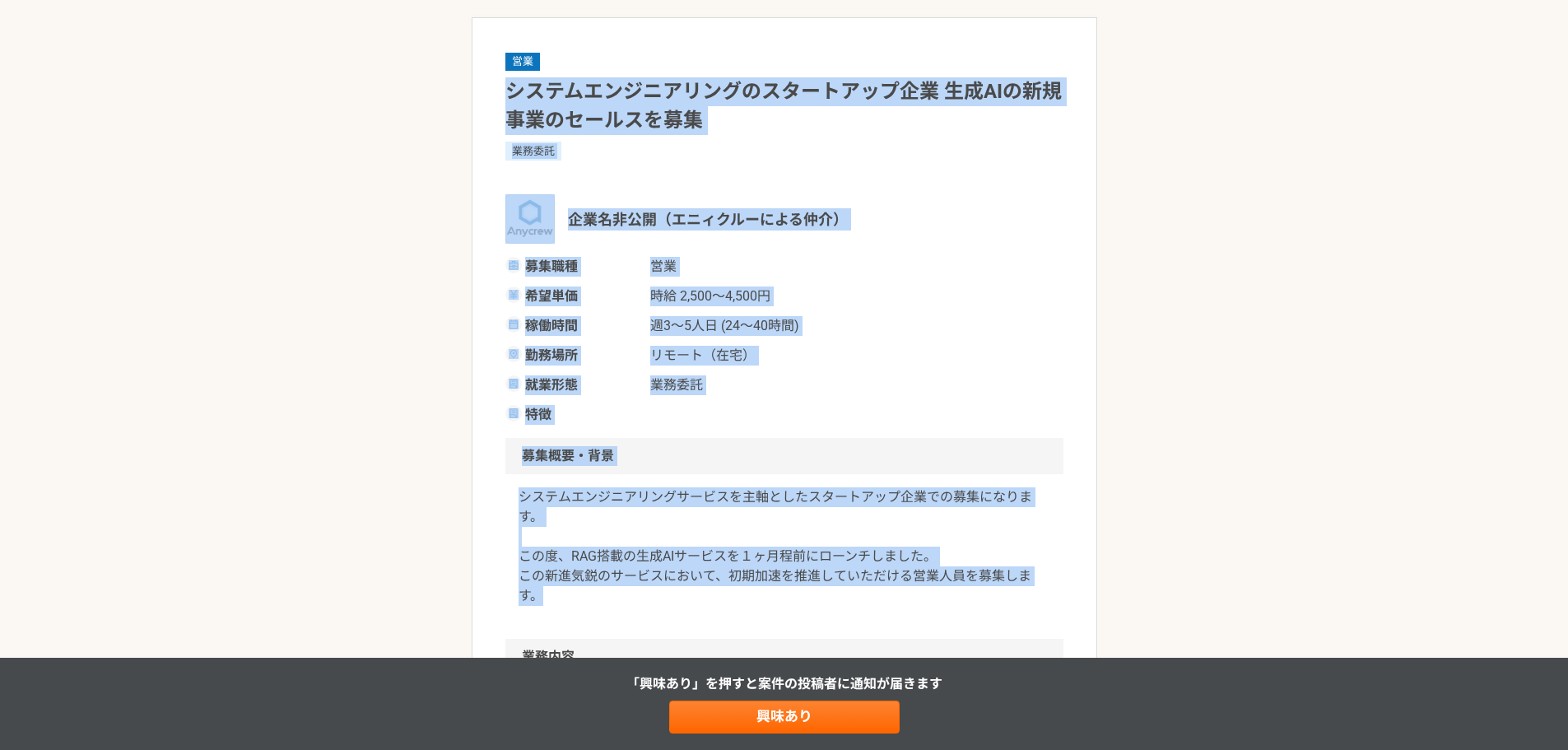
drag, startPoint x: 510, startPoint y: 95, endPoint x: 908, endPoint y: 622, distance: 660.4
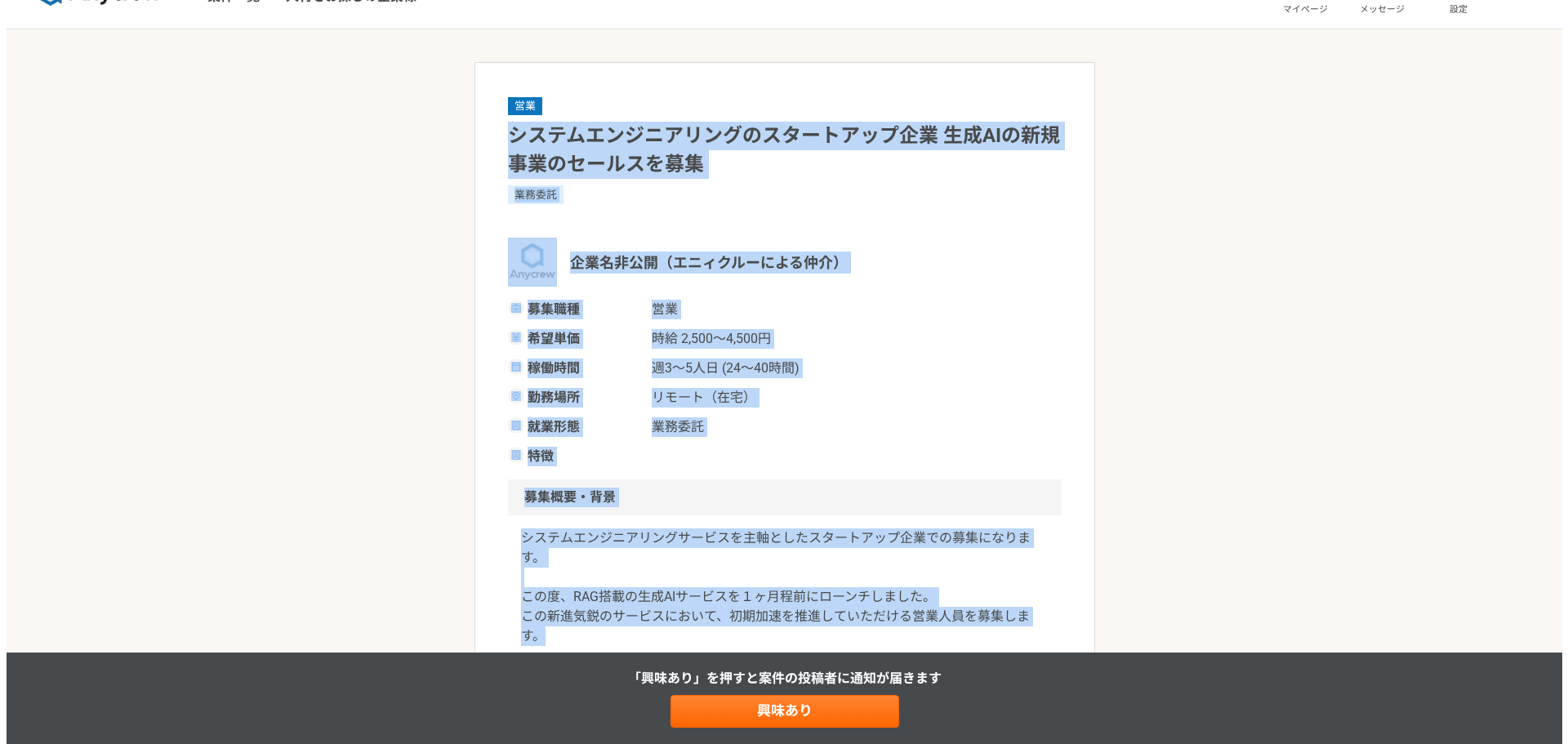
scroll to position [0, 0]
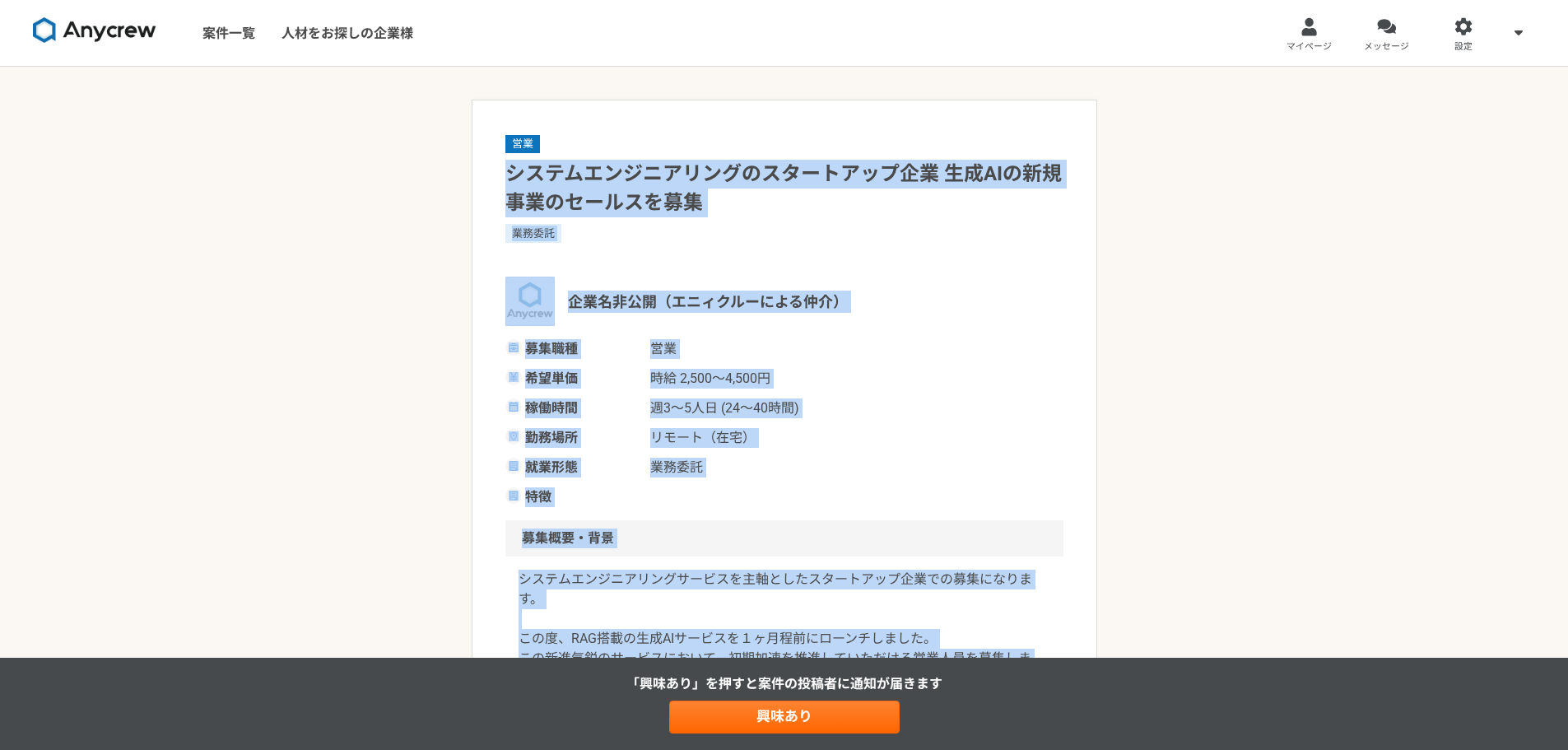
click at [607, 163] on h1 "システムエンジニアリングのスタートアップ企業 生成AIの新規事業のセールスを募集" at bounding box center [784, 188] width 558 height 57
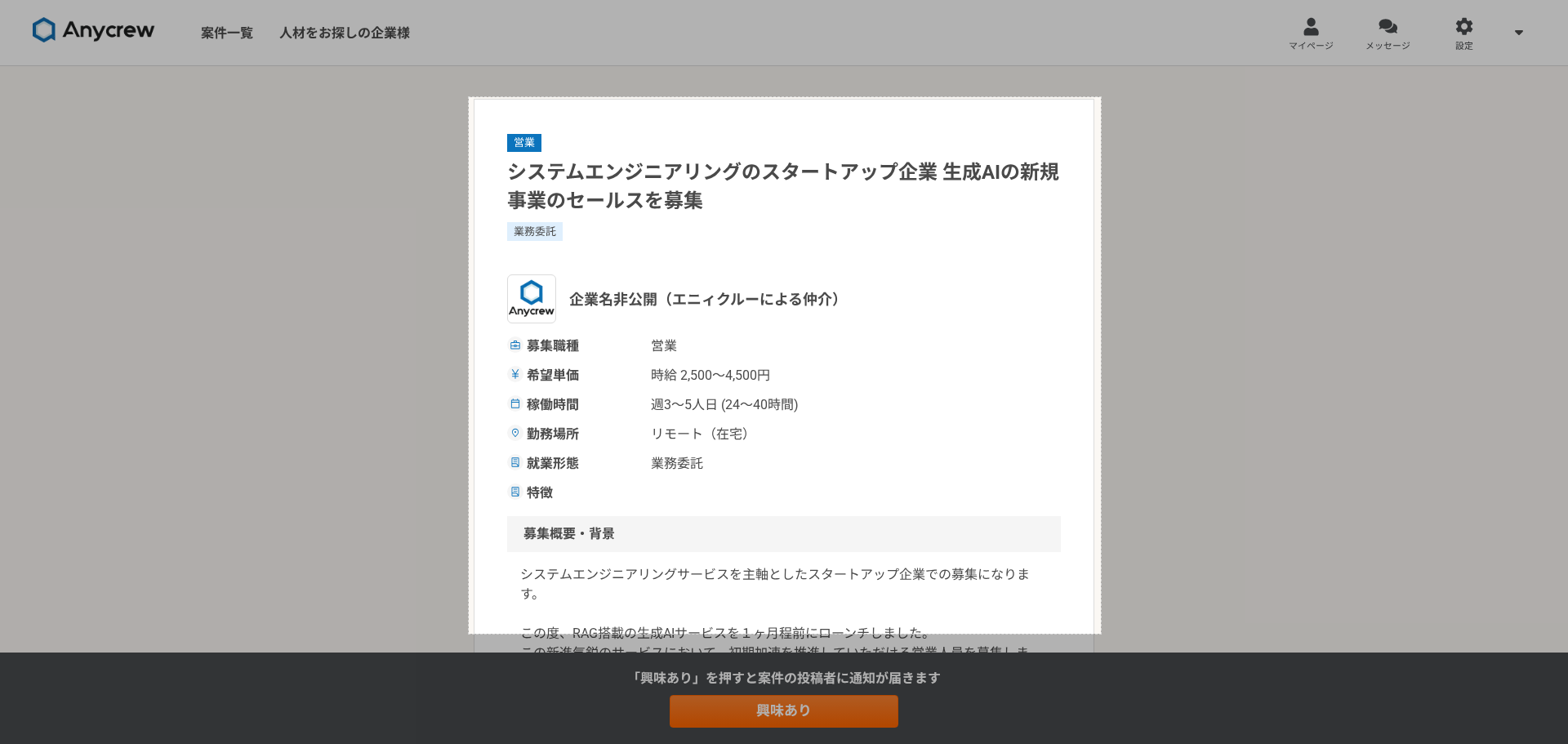
drag, startPoint x: 468, startPoint y: 97, endPoint x: 1100, endPoint y: 634, distance: 829.3
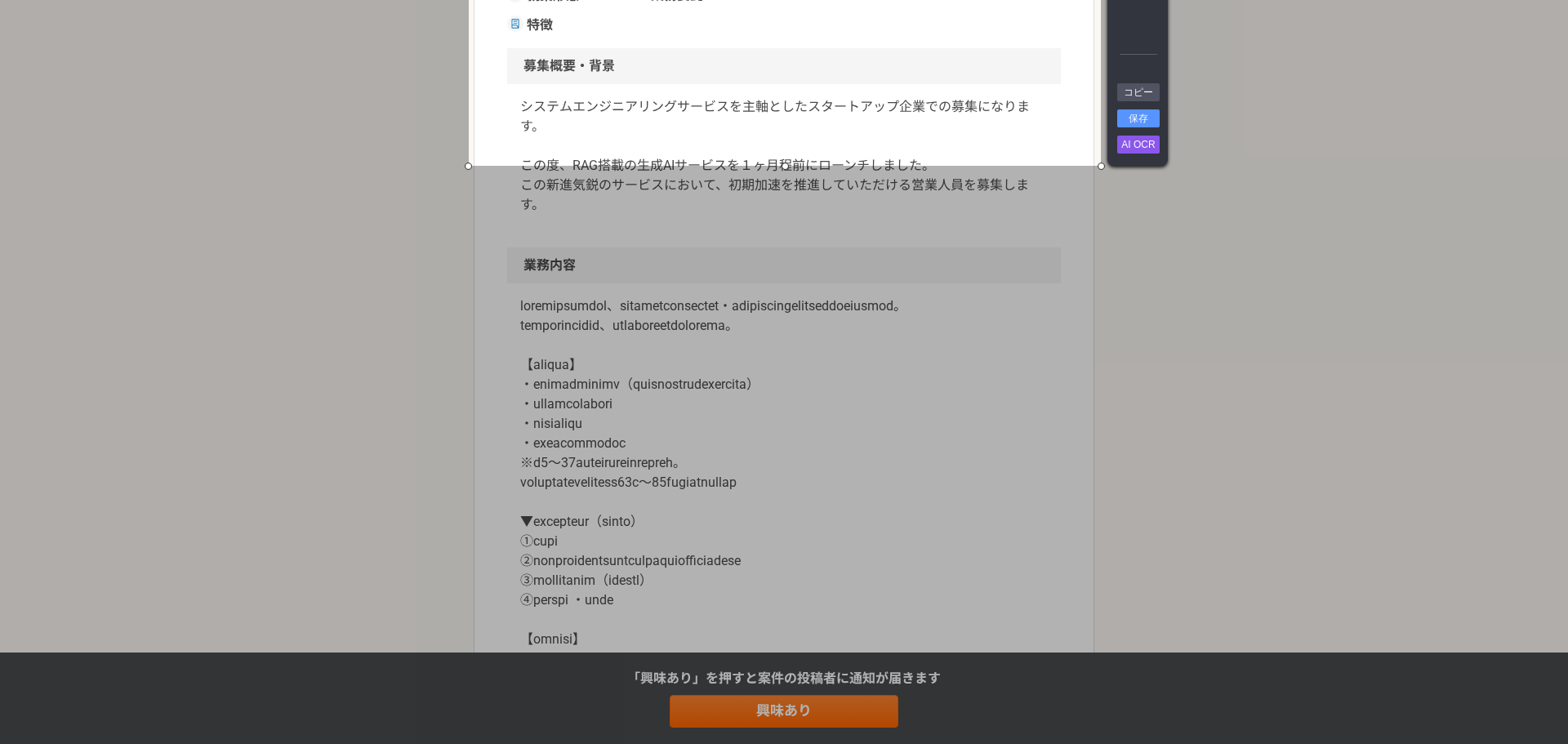
scroll to position [490, 0]
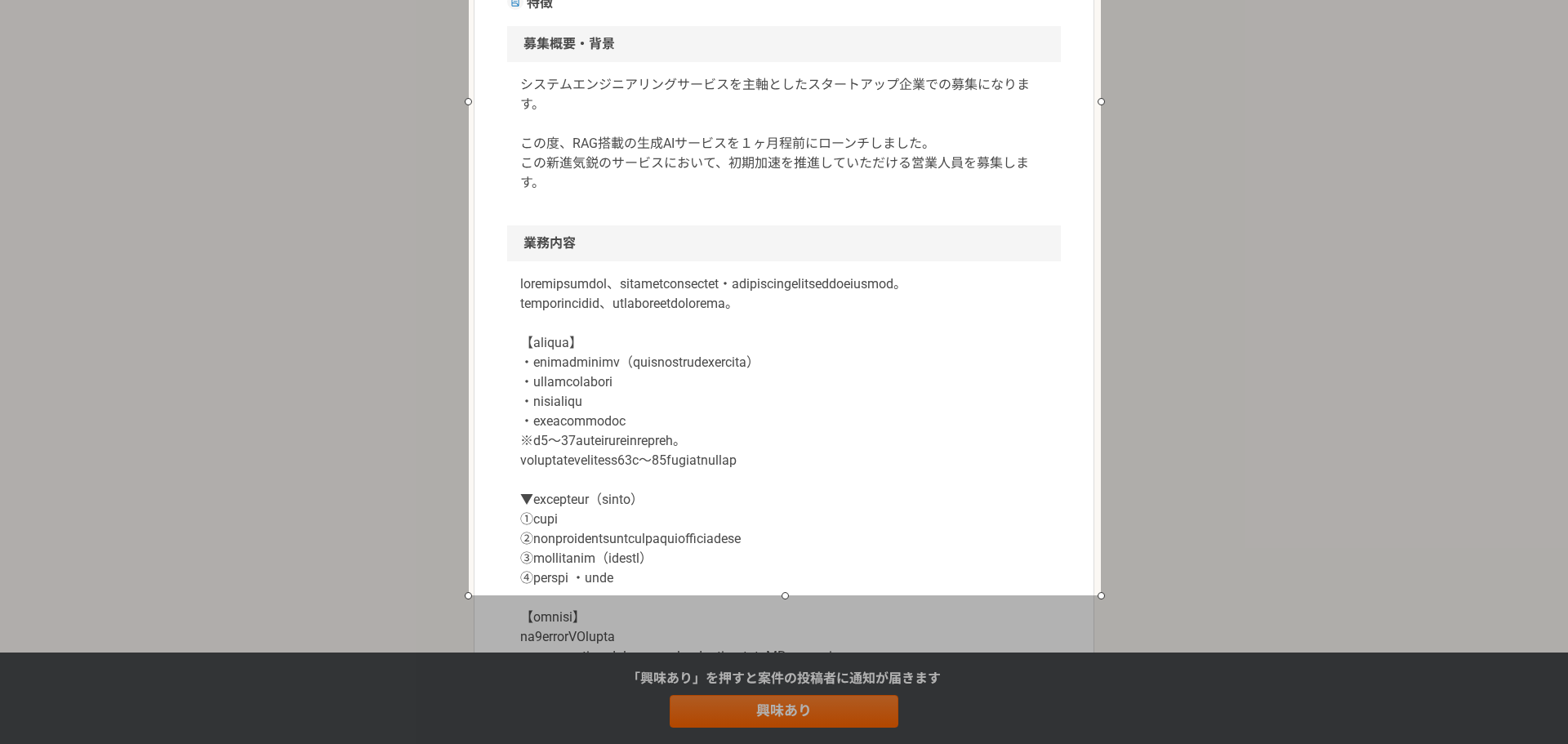
drag, startPoint x: 783, startPoint y: 145, endPoint x: 797, endPoint y: 596, distance: 451.2
click at [797, 596] on div at bounding box center [784, 595] width 632 height 7
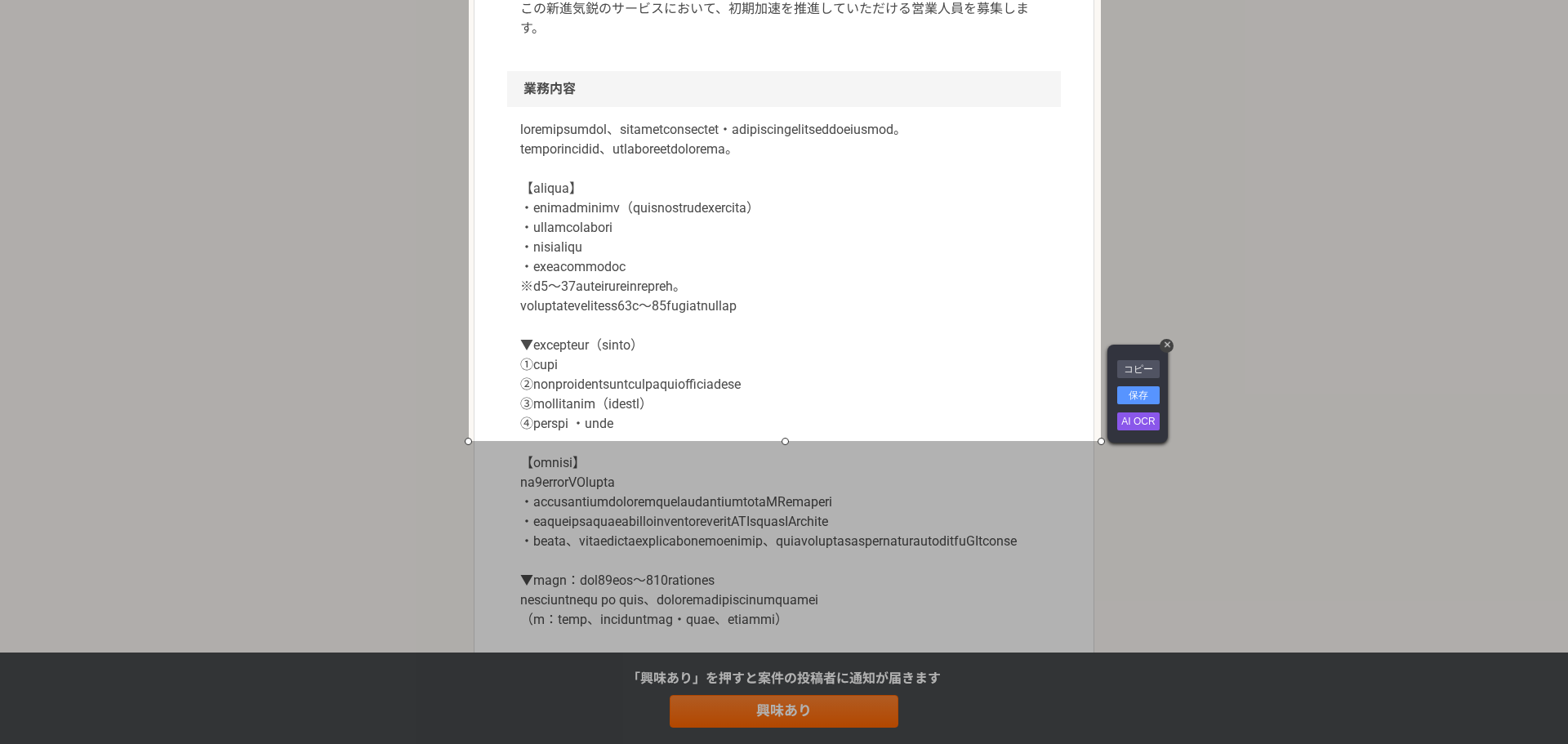
scroll to position [816, 0]
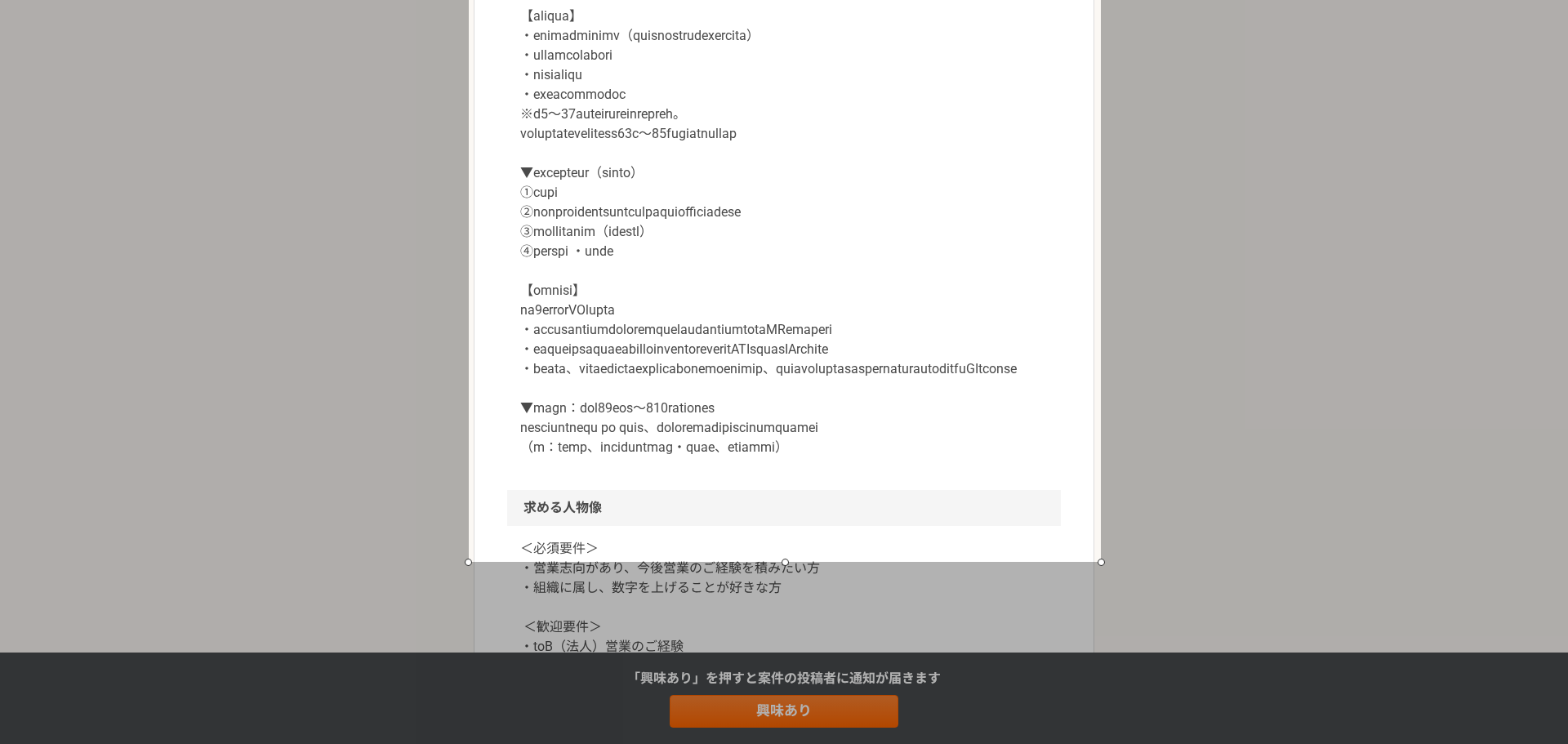
drag, startPoint x: 787, startPoint y: 269, endPoint x: 785, endPoint y: 563, distance: 294.0
click at [785, 563] on div at bounding box center [784, 562] width 632 height 7
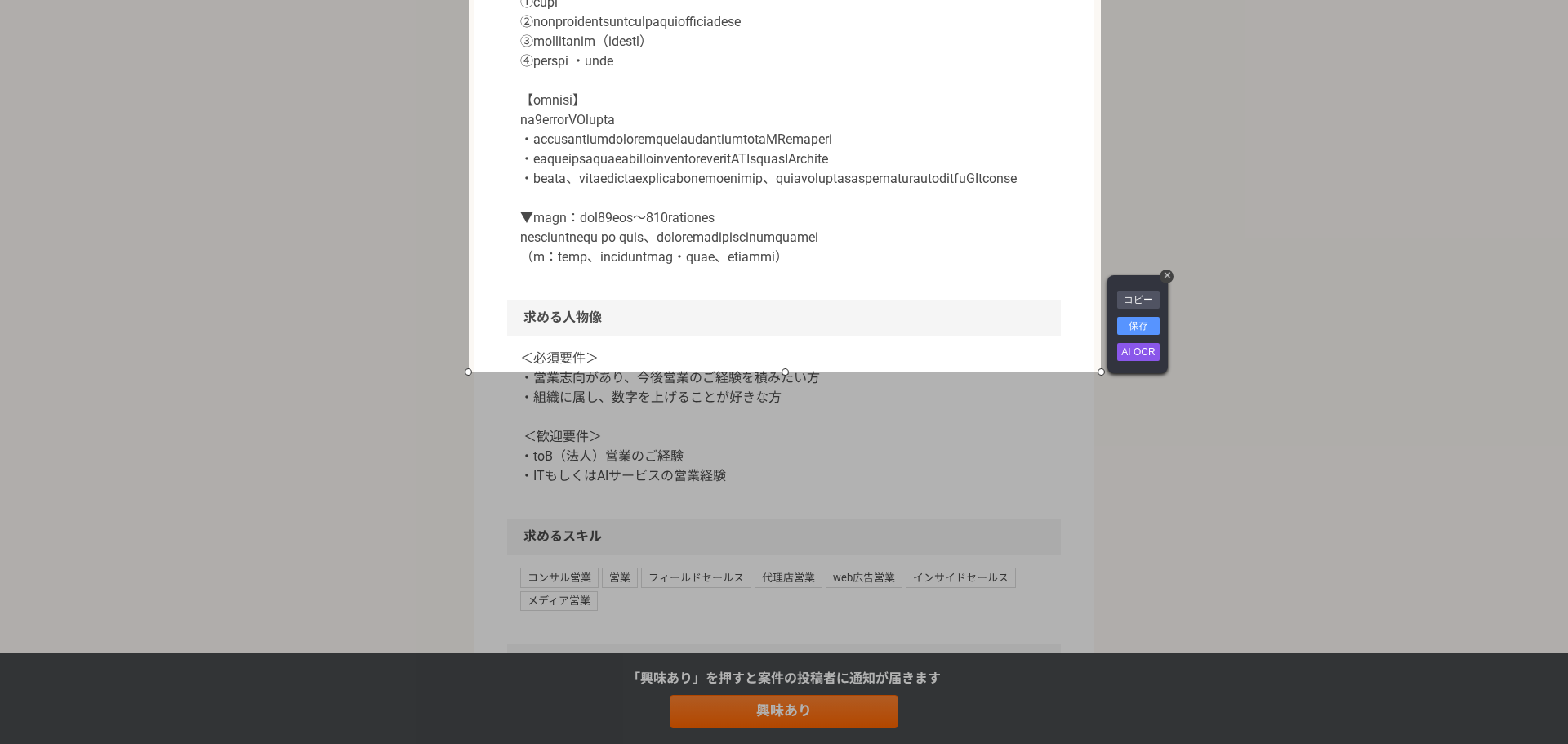
scroll to position [1143, 0]
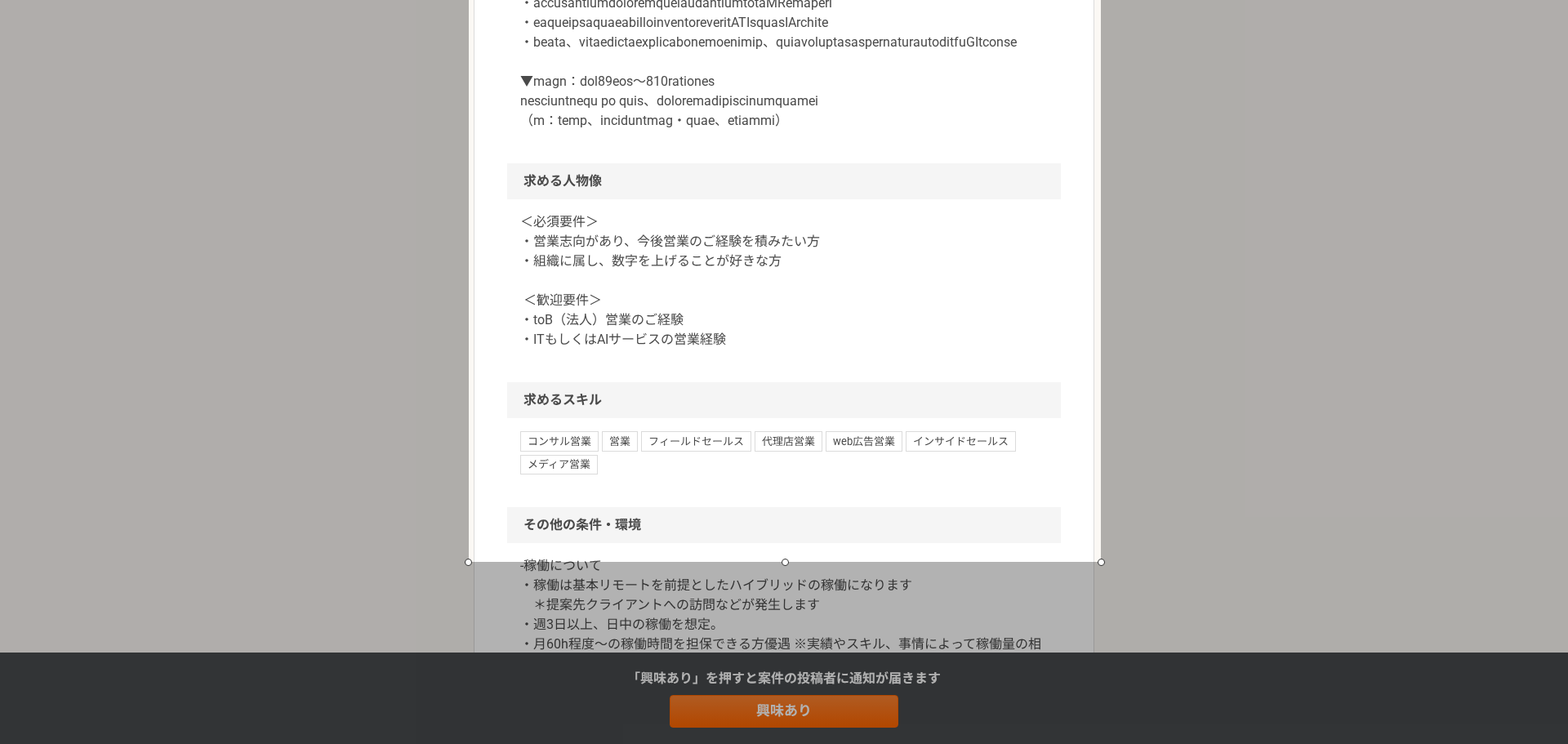
drag, startPoint x: 787, startPoint y: 236, endPoint x: 783, endPoint y: 564, distance: 328.0
click at [783, 564] on div at bounding box center [784, 562] width 632 height 7
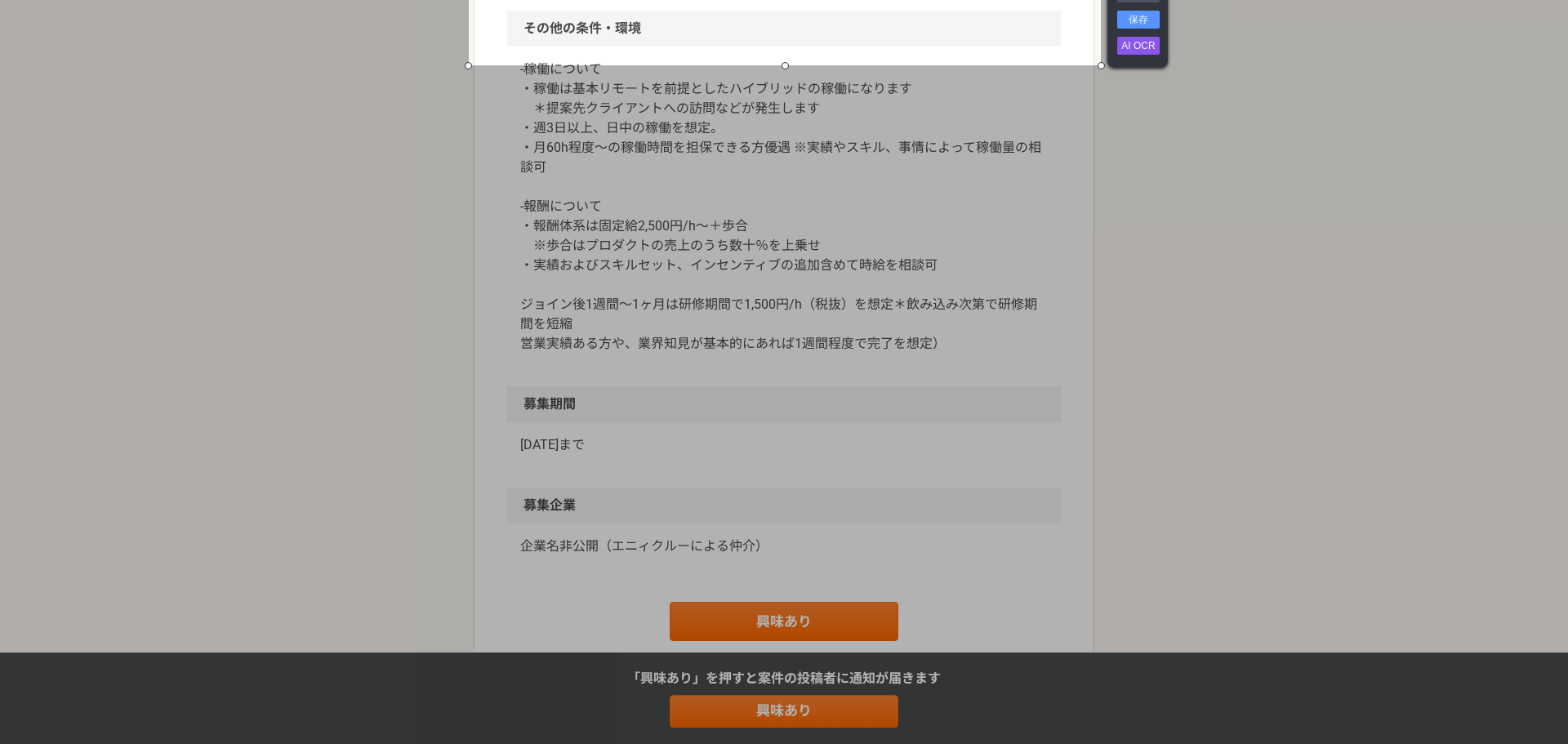
scroll to position [1633, 0]
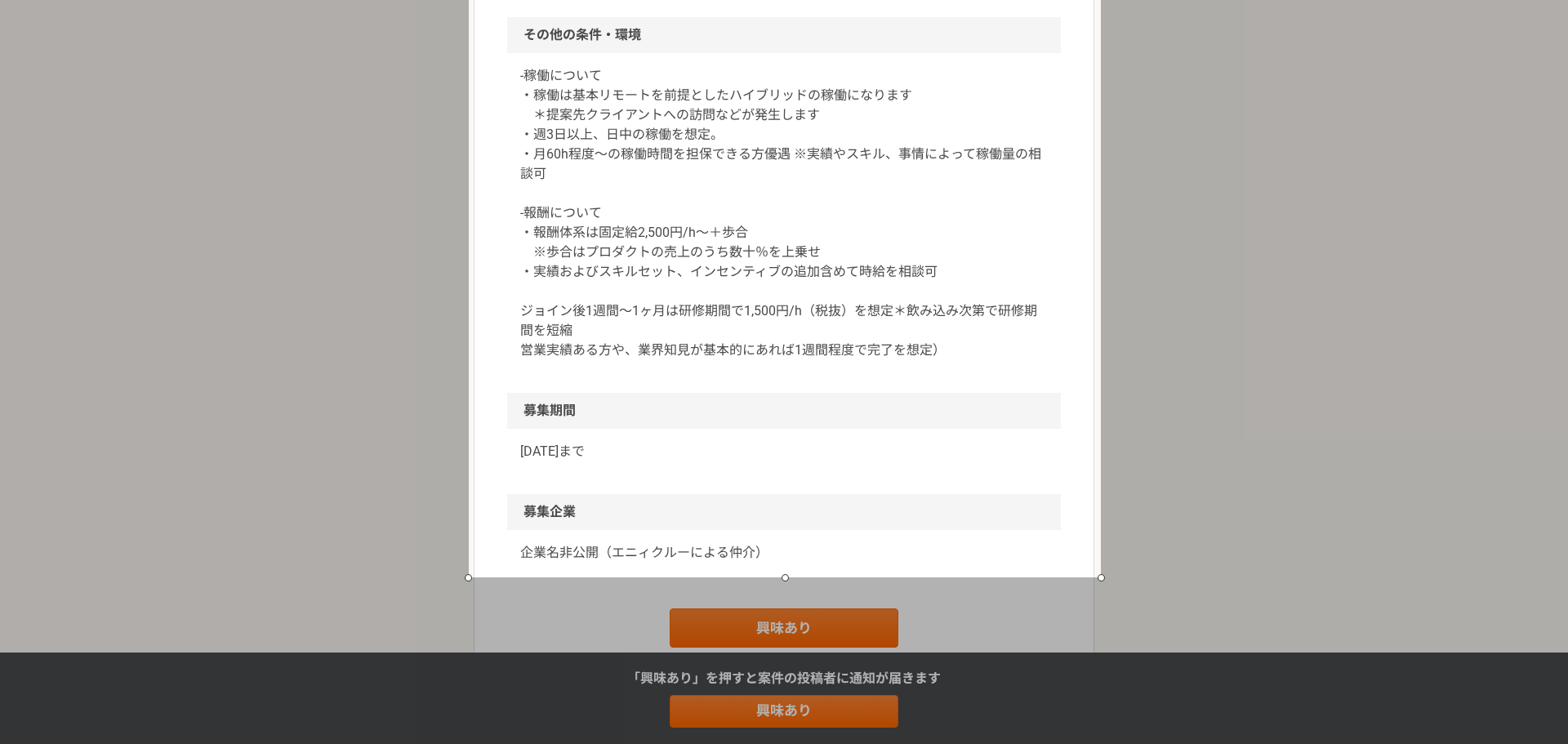
drag, startPoint x: 783, startPoint y: 67, endPoint x: 783, endPoint y: 572, distance: 505.0
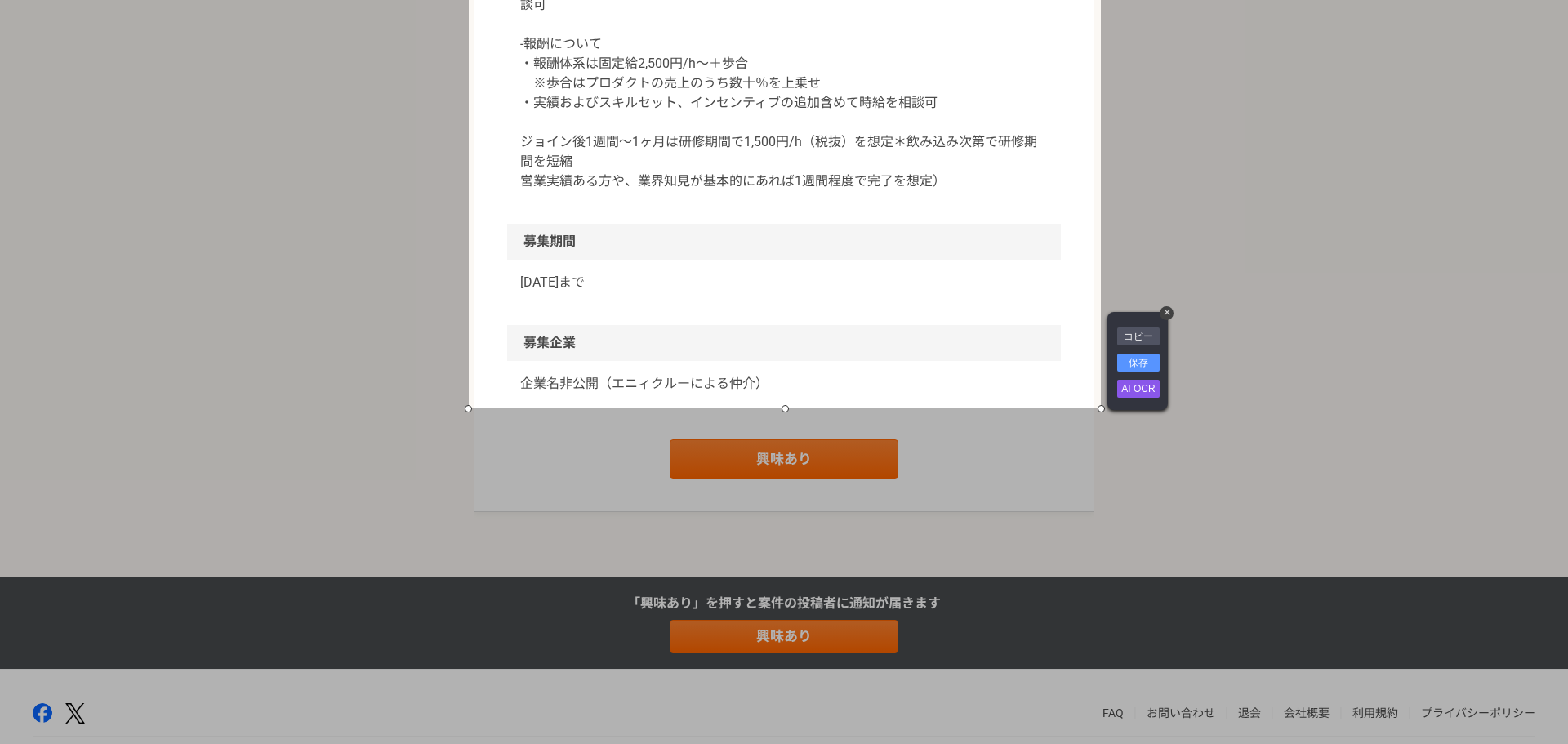
scroll to position [1875, 0]
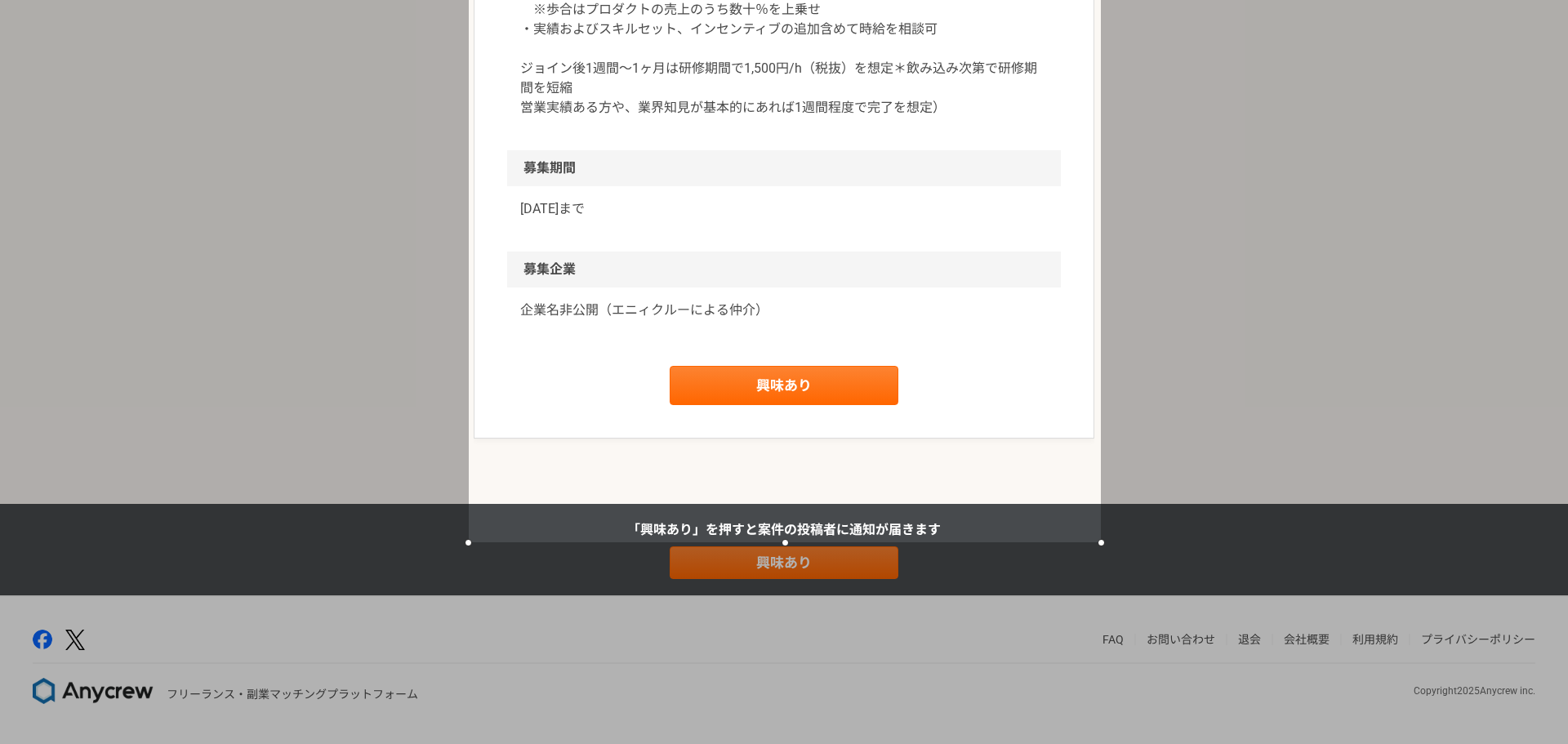
drag, startPoint x: 785, startPoint y: 336, endPoint x: 792, endPoint y: 543, distance: 207.1
click at [792, 543] on div at bounding box center [784, 542] width 632 height 7
drag, startPoint x: 772, startPoint y: 311, endPoint x: 1144, endPoint y: 474, distance: 406.1
click at [1144, 474] on link "コピー" at bounding box center [1138, 469] width 42 height 18
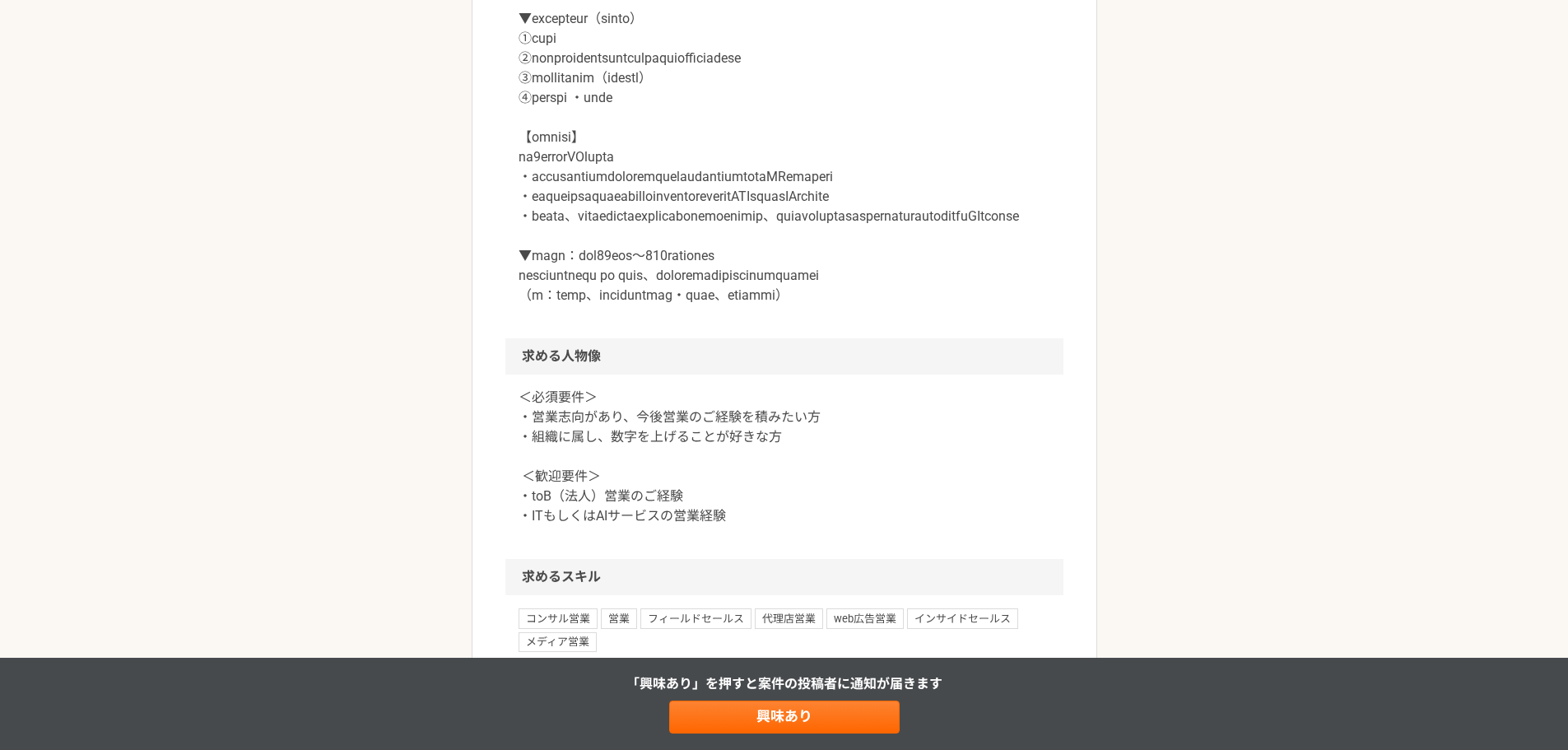
scroll to position [985, 0]
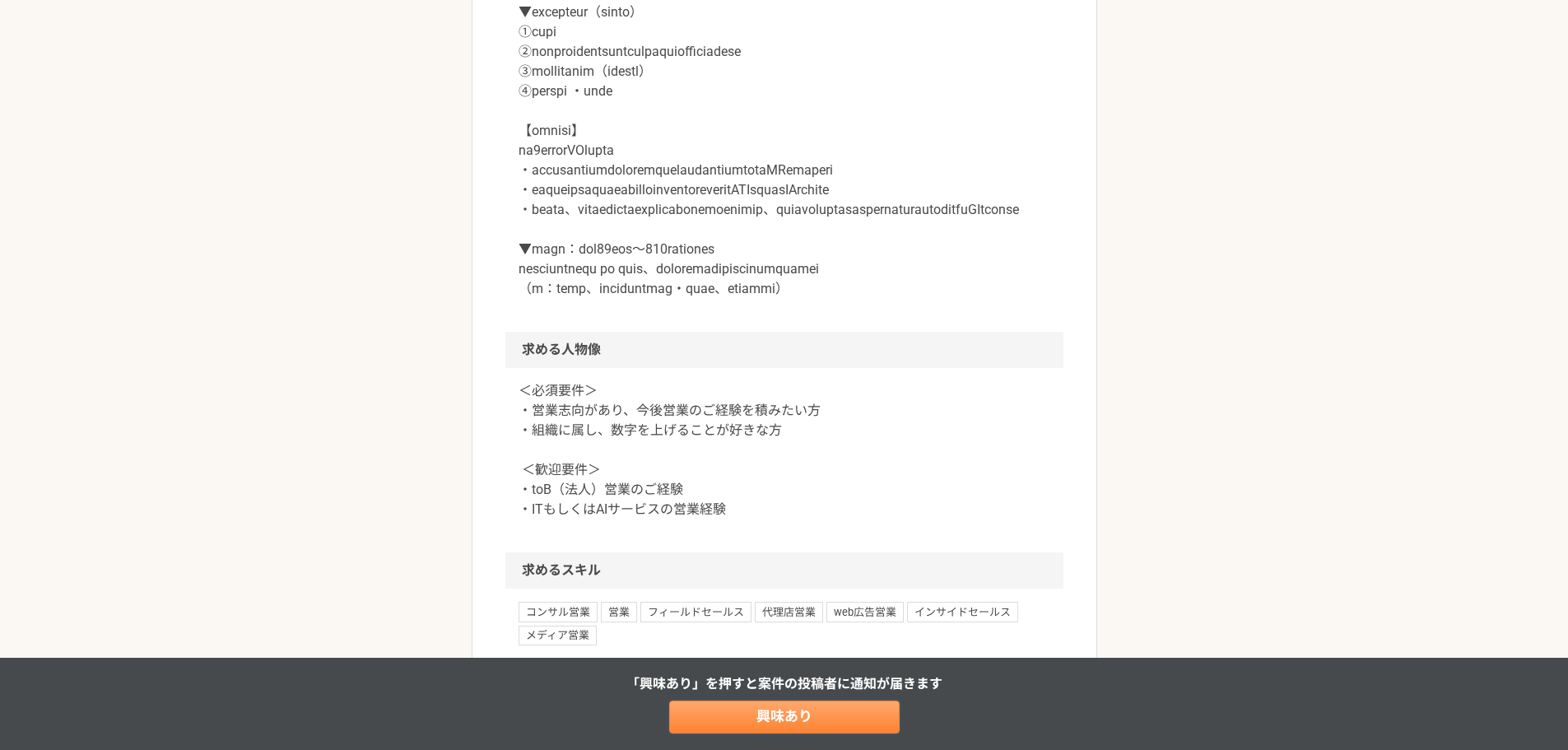
click at [785, 704] on link "興味あり" at bounding box center [784, 716] width 231 height 33
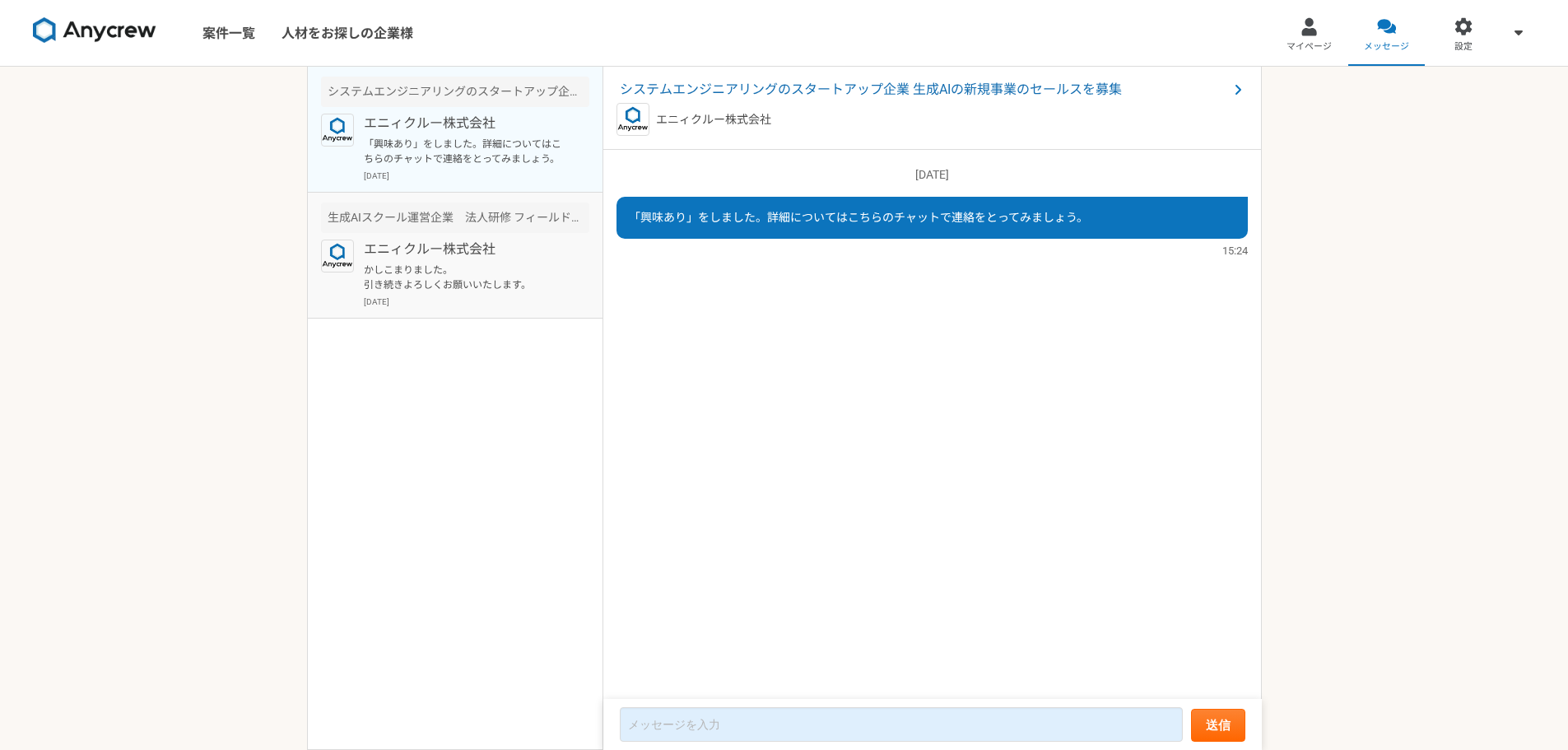
click at [469, 246] on p "エニィクルー株式会社" at bounding box center [466, 249] width 204 height 20
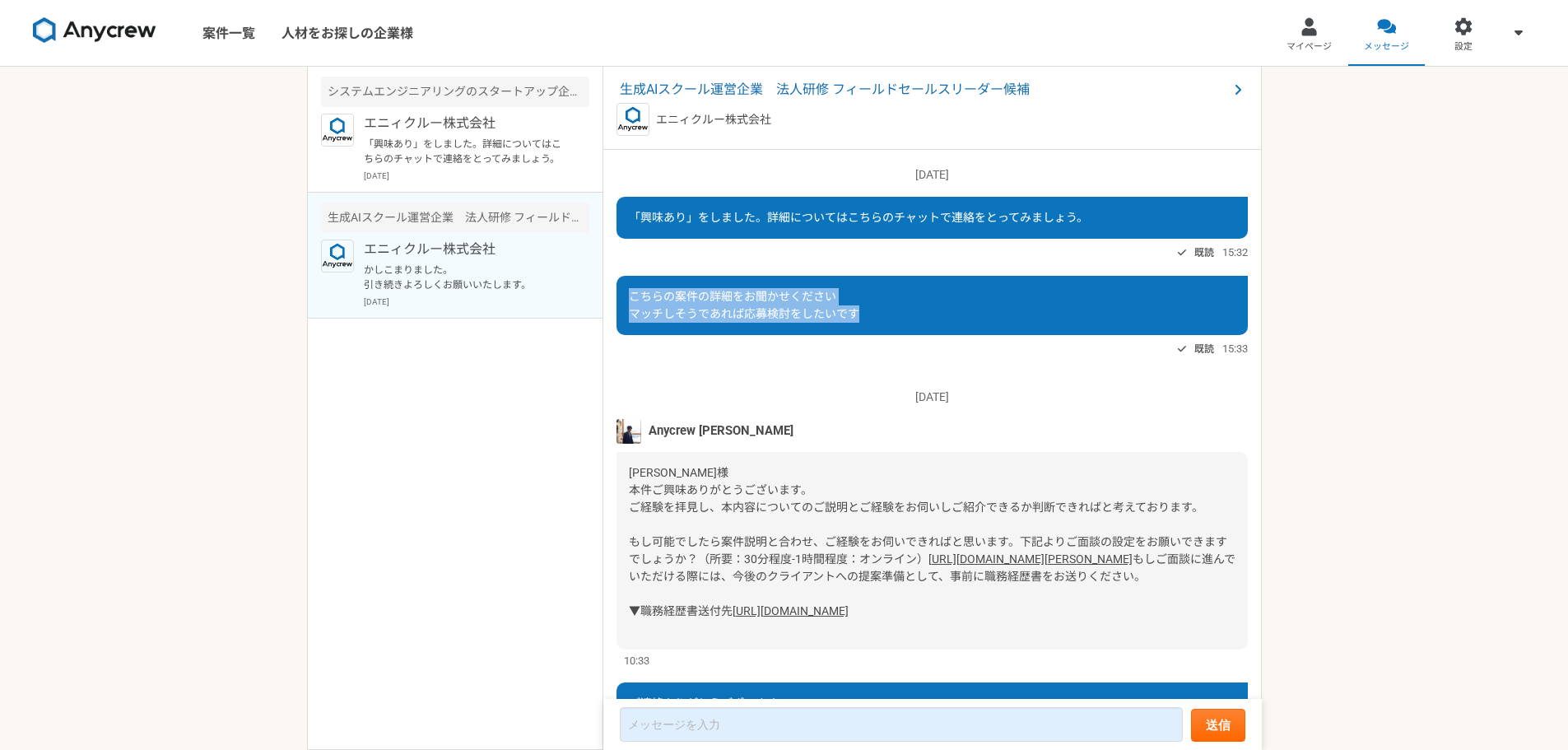
drag, startPoint x: 870, startPoint y: 313, endPoint x: 629, endPoint y: 303, distance: 241.2
click at [629, 303] on div "こちらの案件の詳細をお聞かせください マッチしそうであれば応募検討をしたいです" at bounding box center [932, 305] width 631 height 59
copy span "こちらの案件の詳細をお聞かせください マッチしそうであれば応募検討をしたいです"
click at [489, 163] on p "「興味あり」をしました。詳細についてはこちらのチャットで連絡をとってみましょう。" at bounding box center [466, 151] width 204 height 29
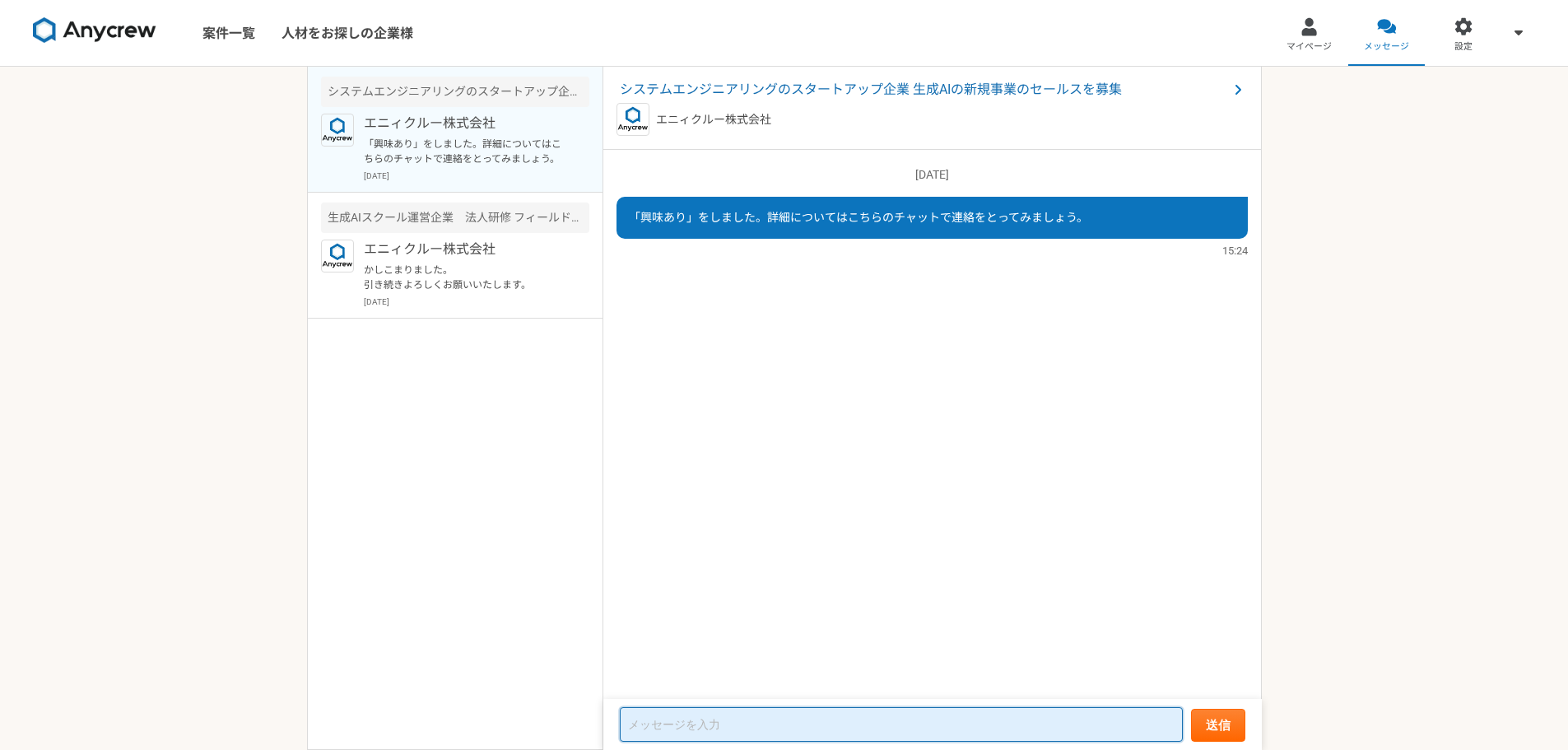
click at [799, 721] on textarea at bounding box center [901, 724] width 563 height 35
paste textarea "こちらの案件の詳細をお聞かせください マッチしそうであれば応募検討をしたいです"
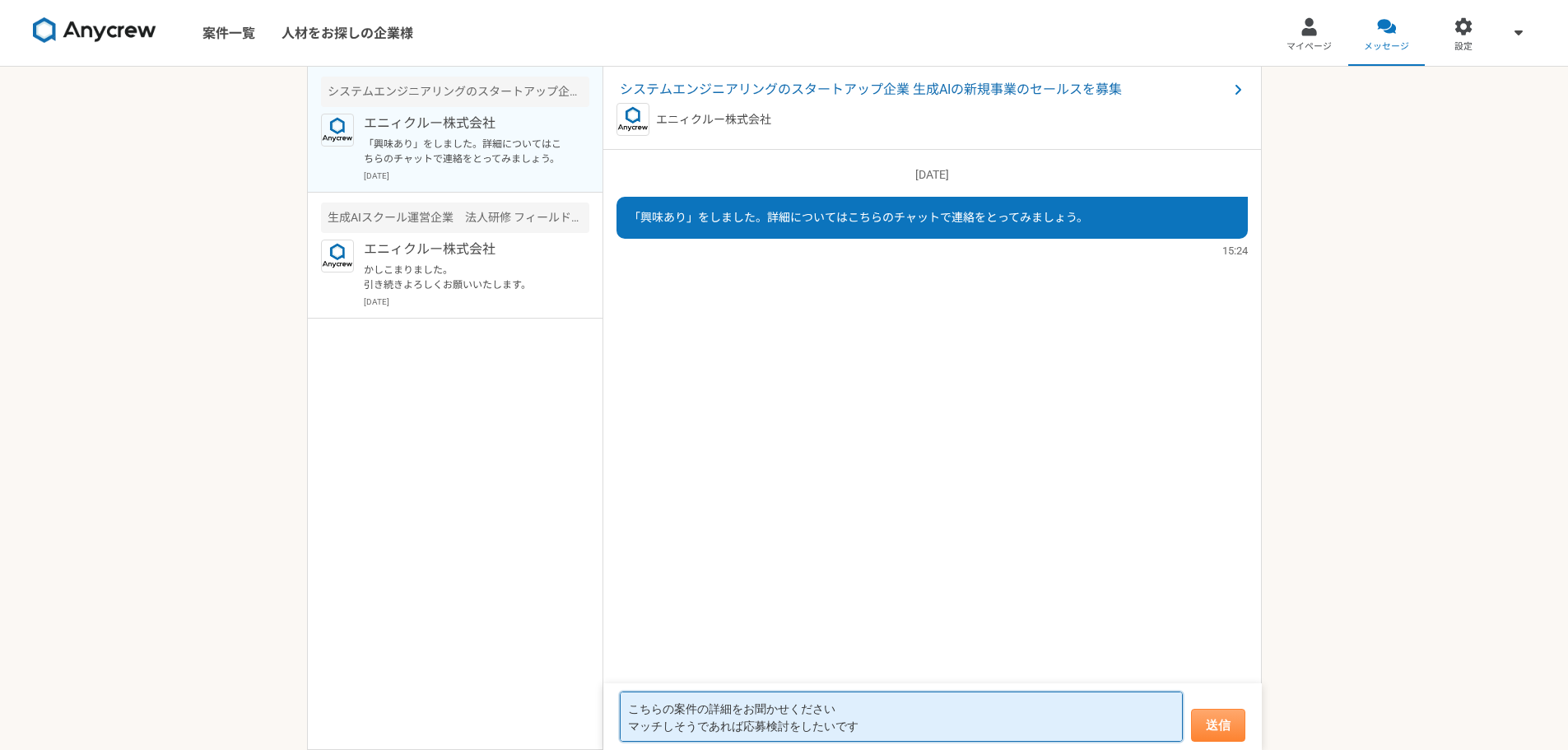
type textarea "こちらの案件の詳細をお聞かせください マッチしそうであれば応募検討をしたいです"
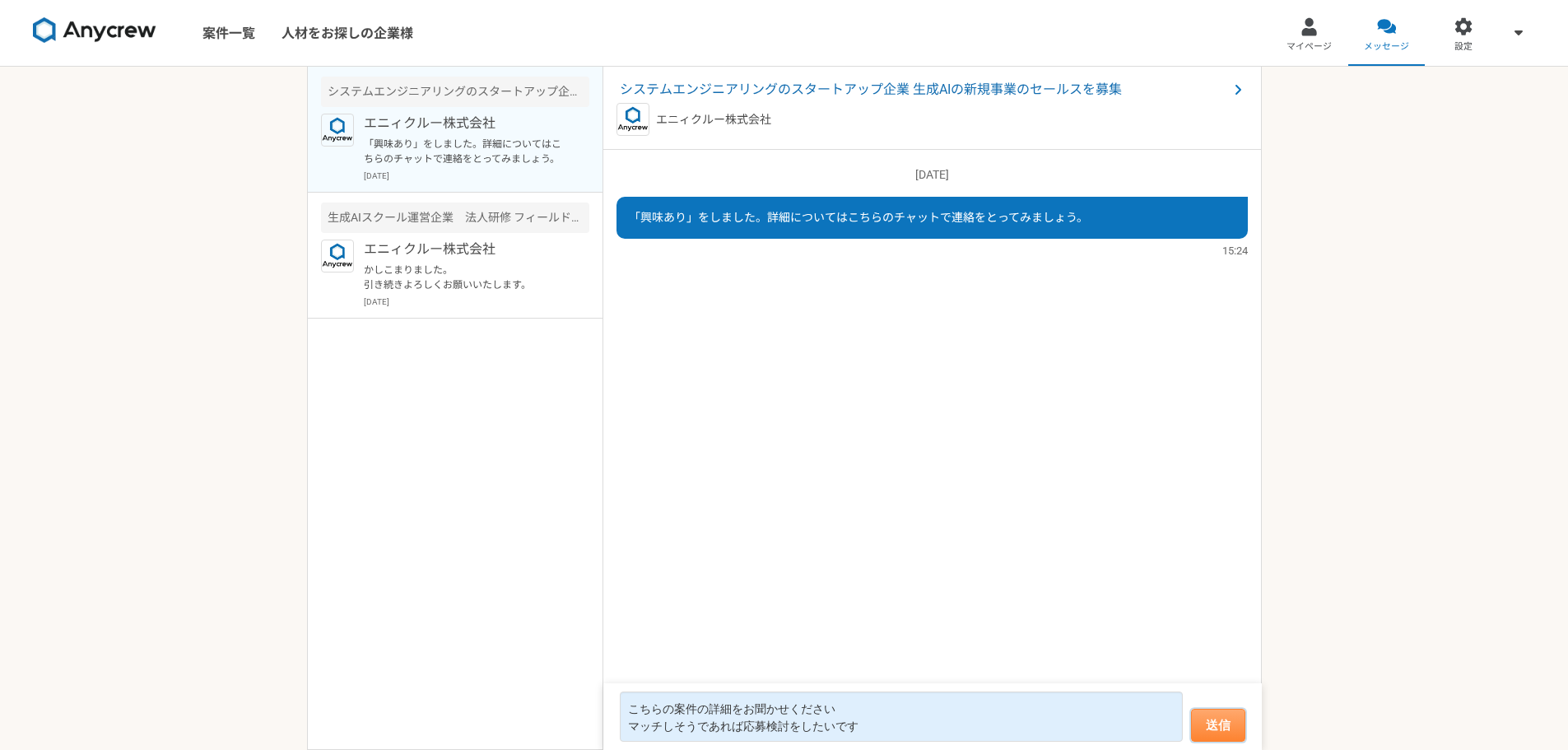
click at [1212, 725] on button "送信" at bounding box center [1218, 725] width 55 height 33
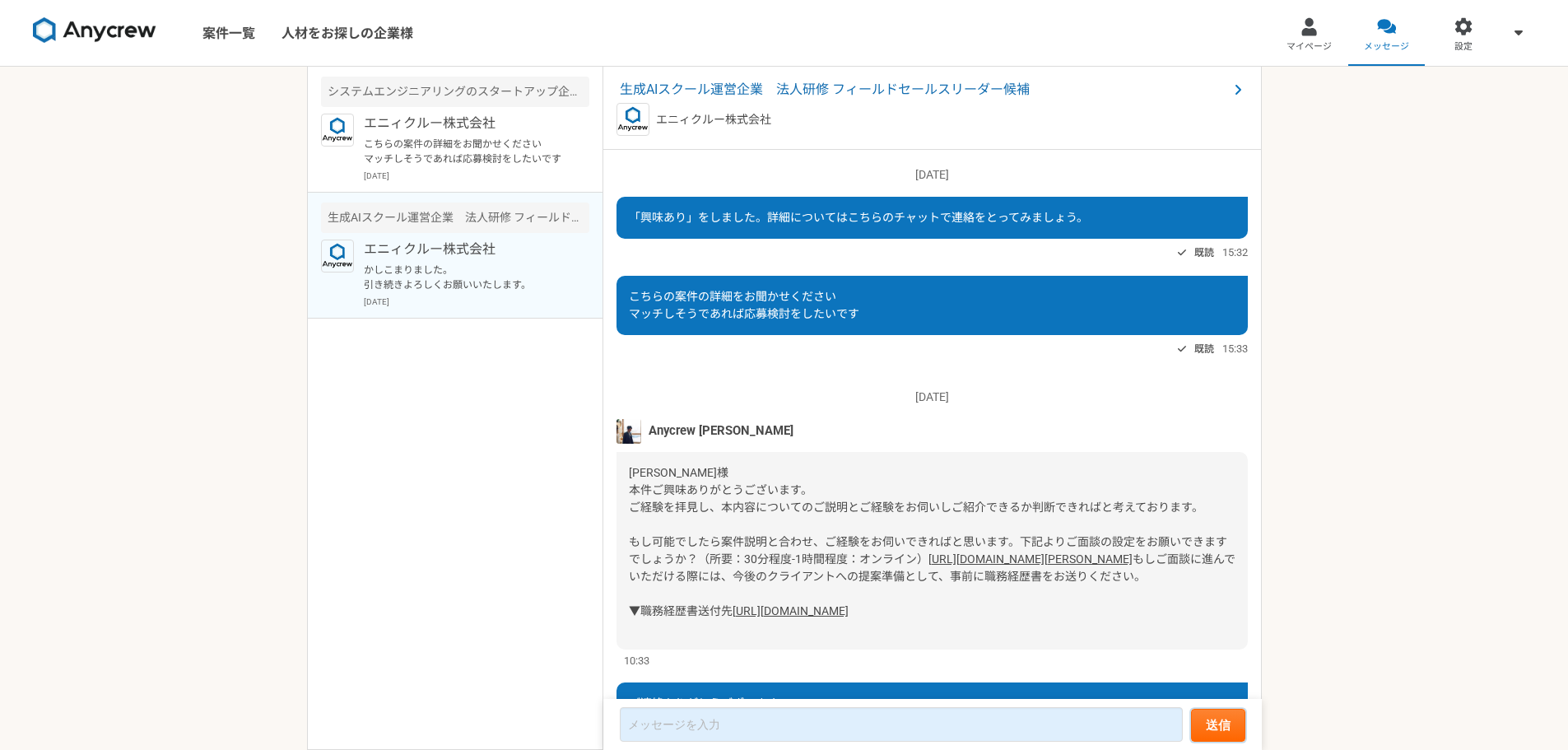
scroll to position [1028, 0]
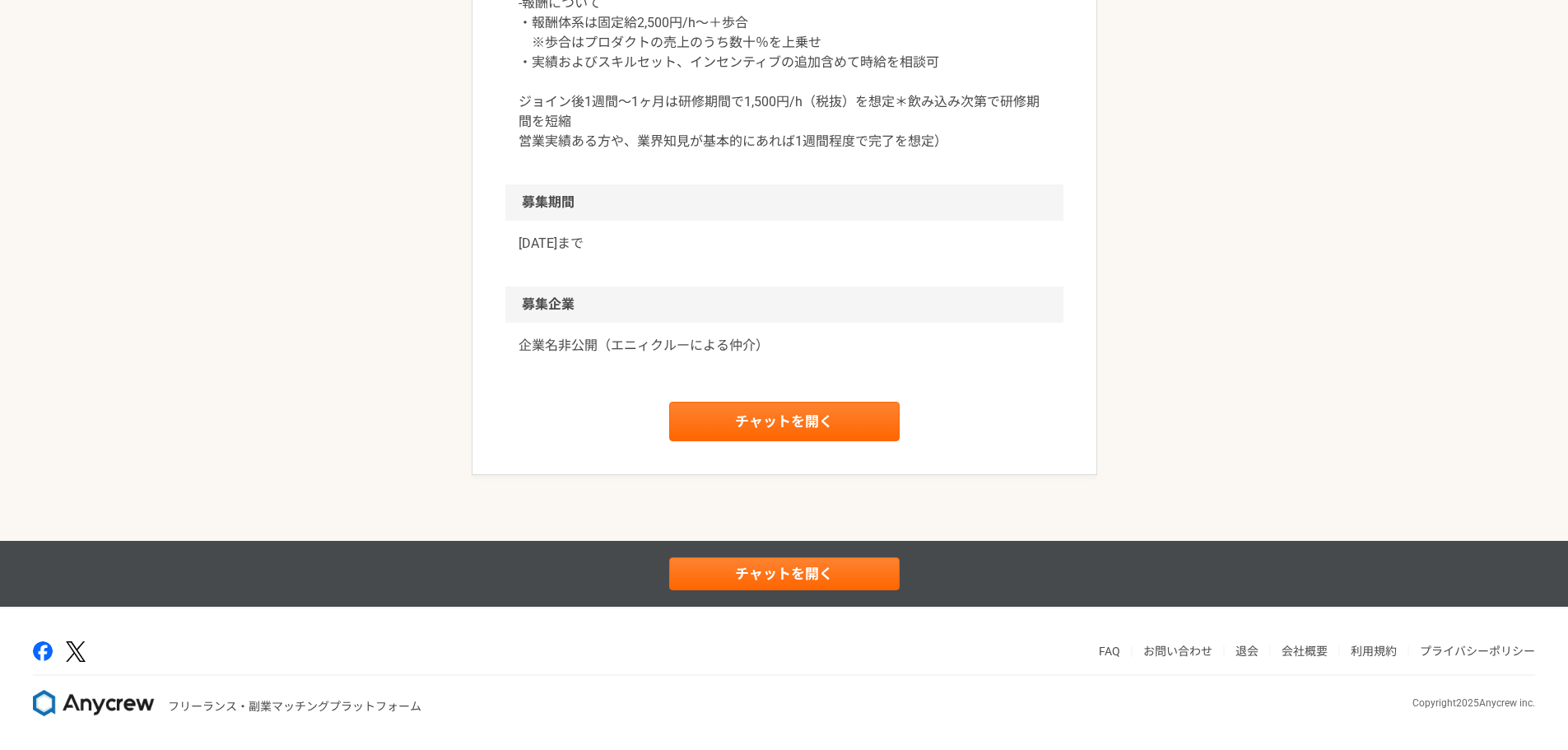
scroll to position [1956, 0]
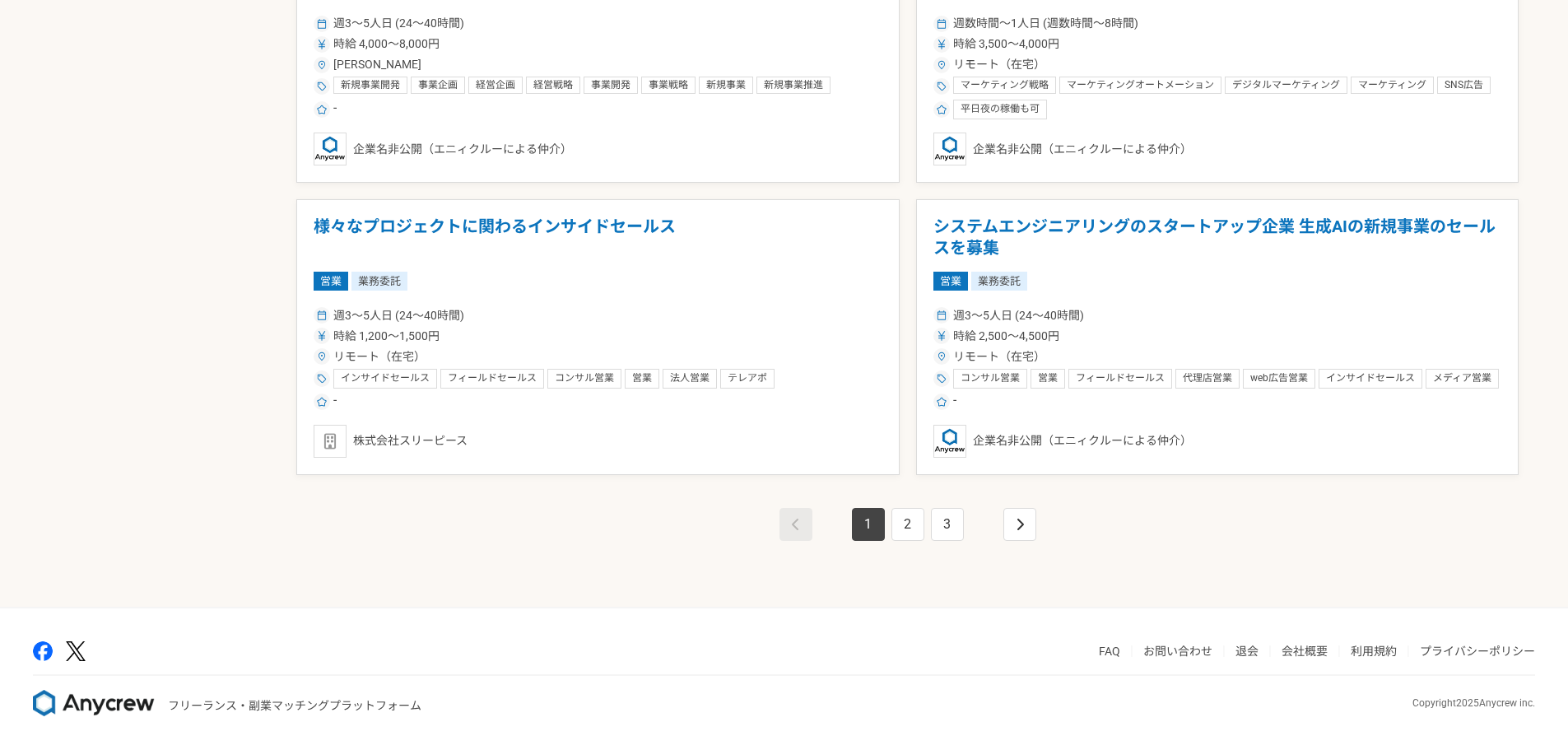
scroll to position [2667, 0]
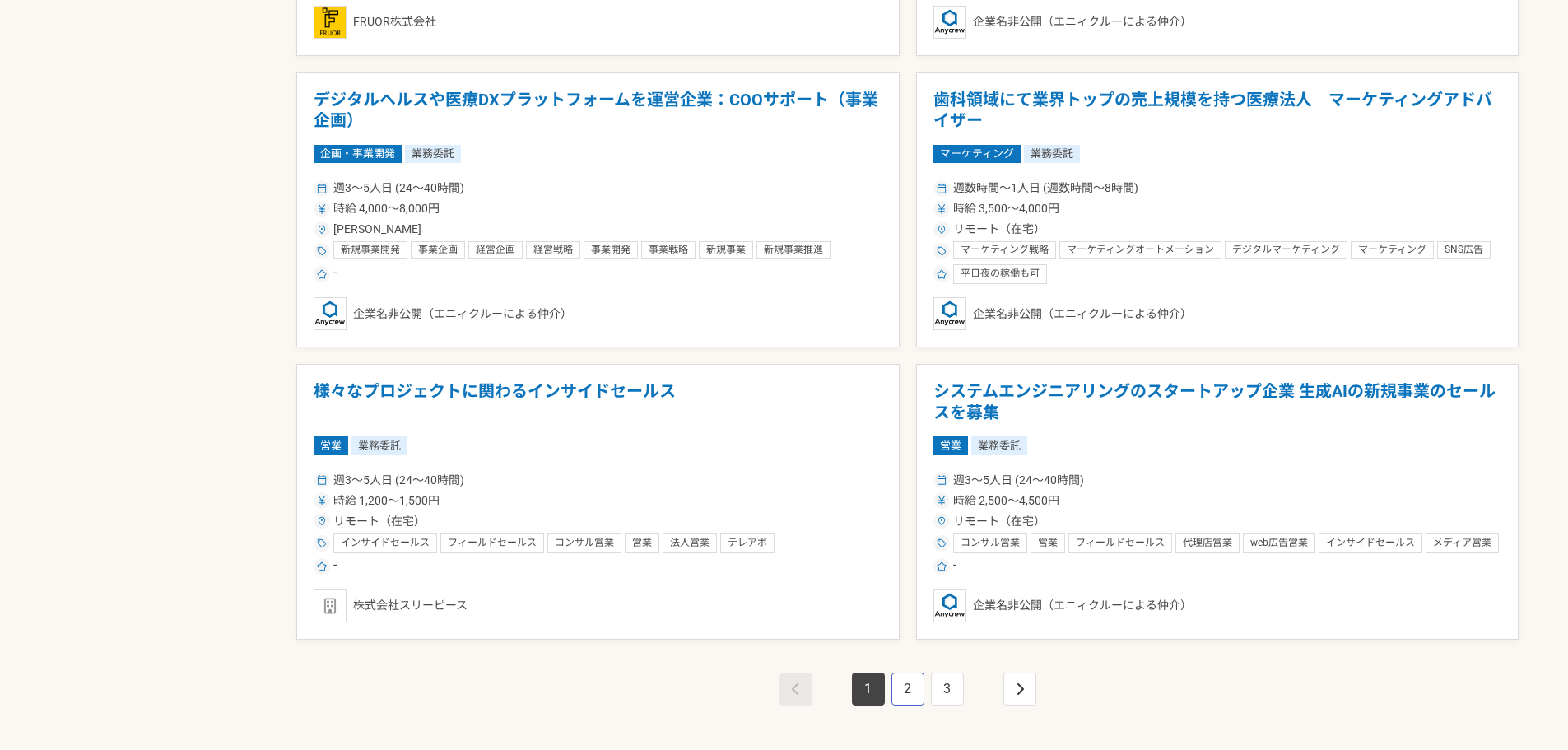
click at [907, 687] on link "2" at bounding box center [907, 689] width 33 height 33
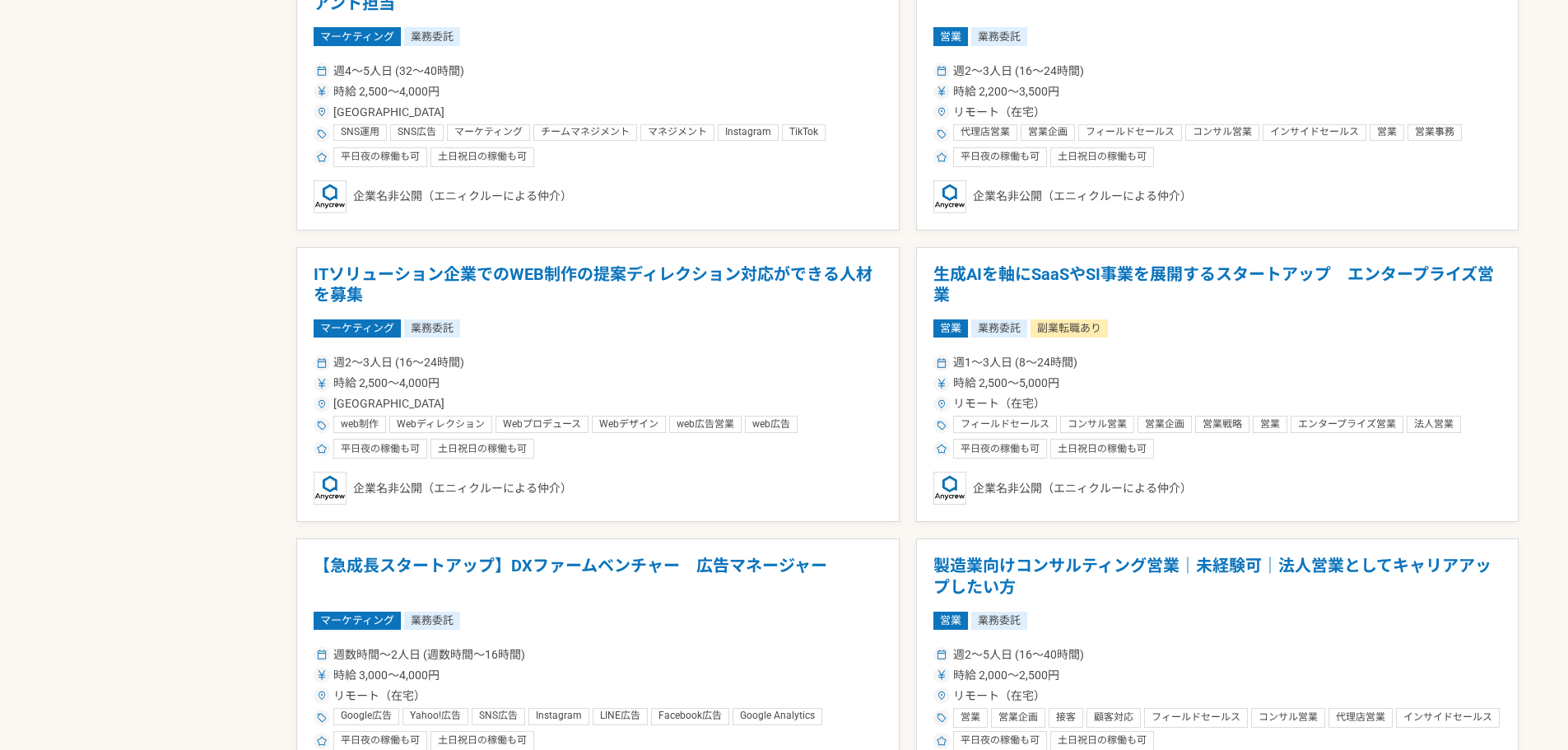
scroll to position [1646, 0]
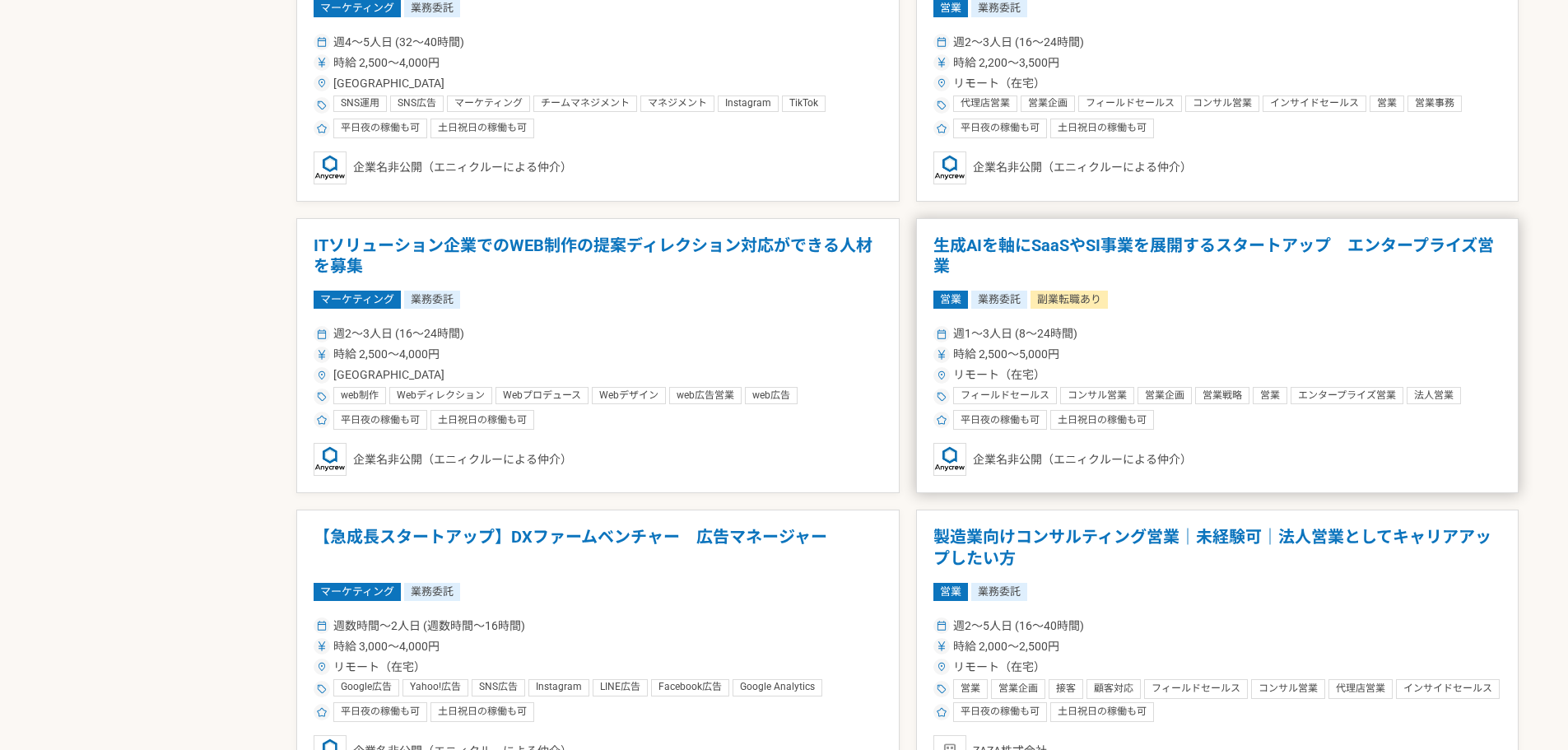
click at [1226, 236] on h1 "生成AIを軸にSaaSやSI事業を展開するスタートアップ　エンタープライズ営業" at bounding box center [1217, 256] width 569 height 42
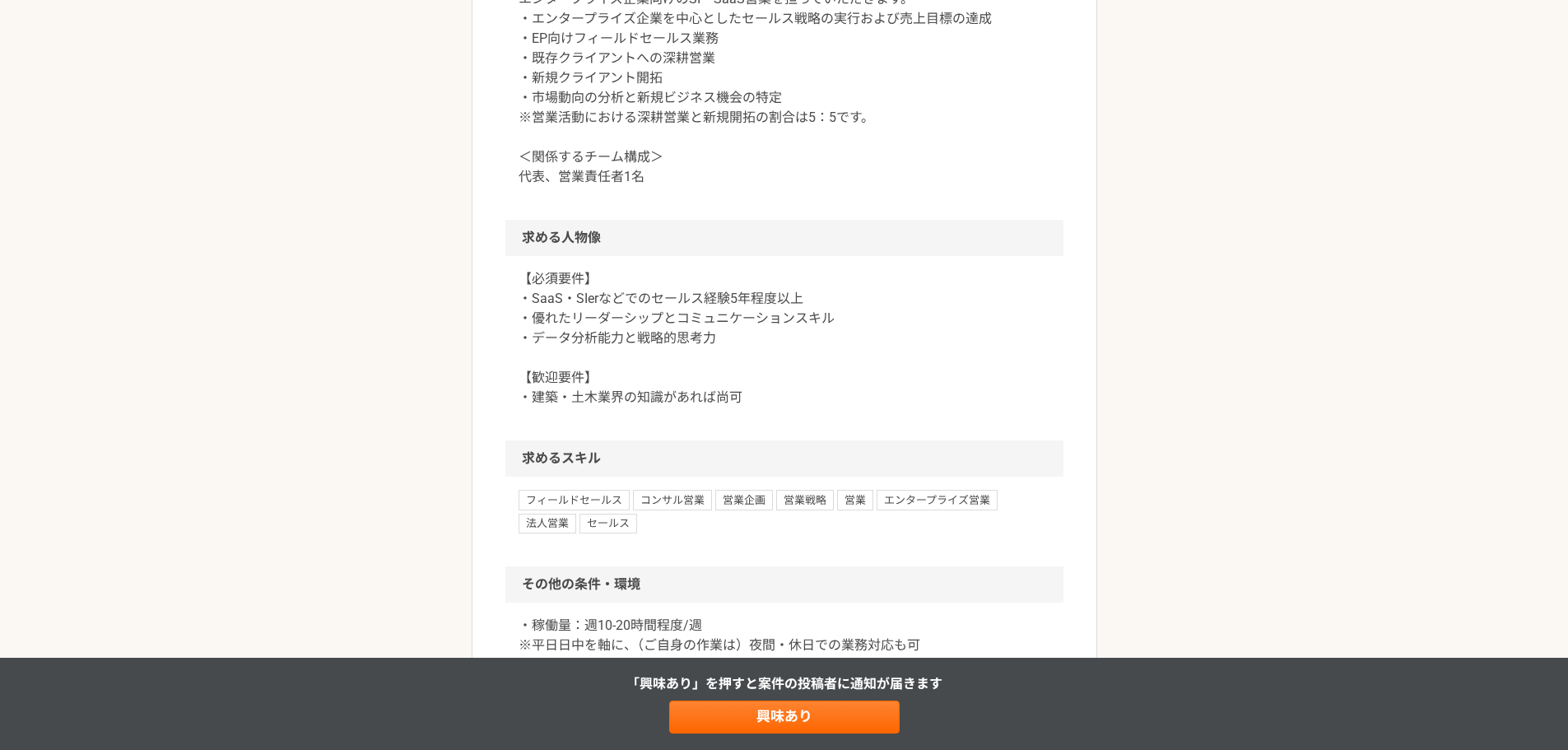
scroll to position [1481, 0]
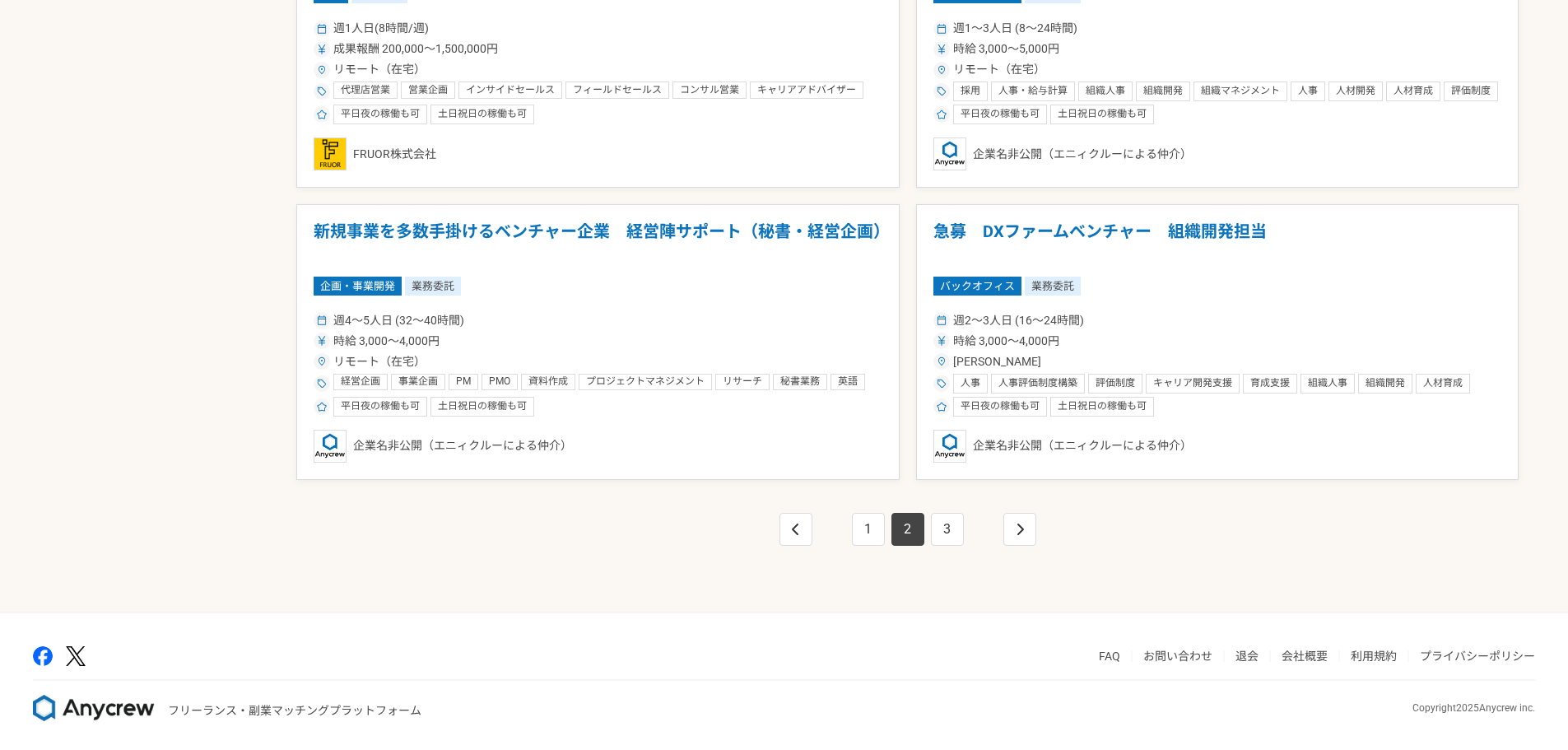
scroll to position [2831, 0]
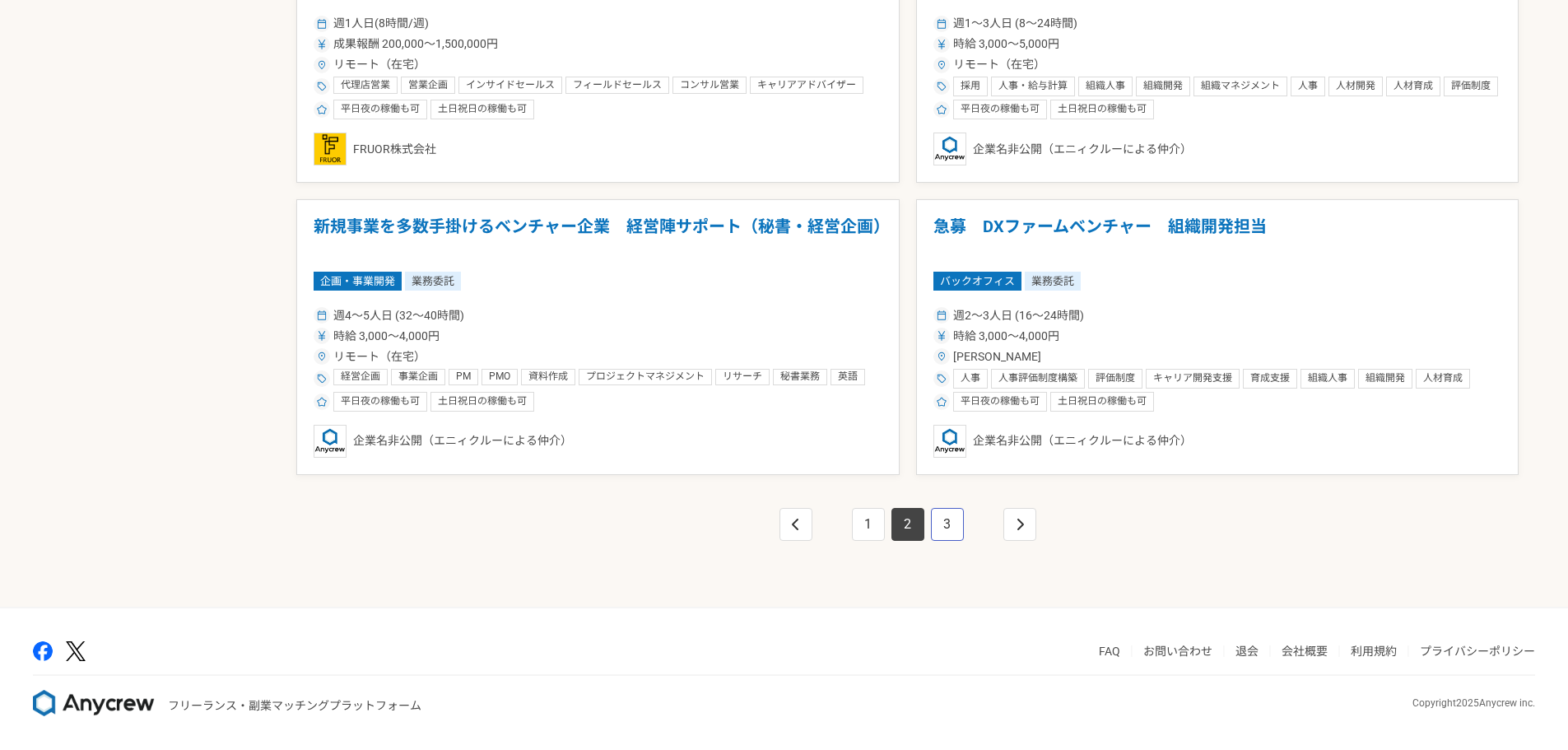
click at [951, 527] on link "3" at bounding box center [947, 524] width 33 height 33
